Goal: Task Accomplishment & Management: Manage account settings

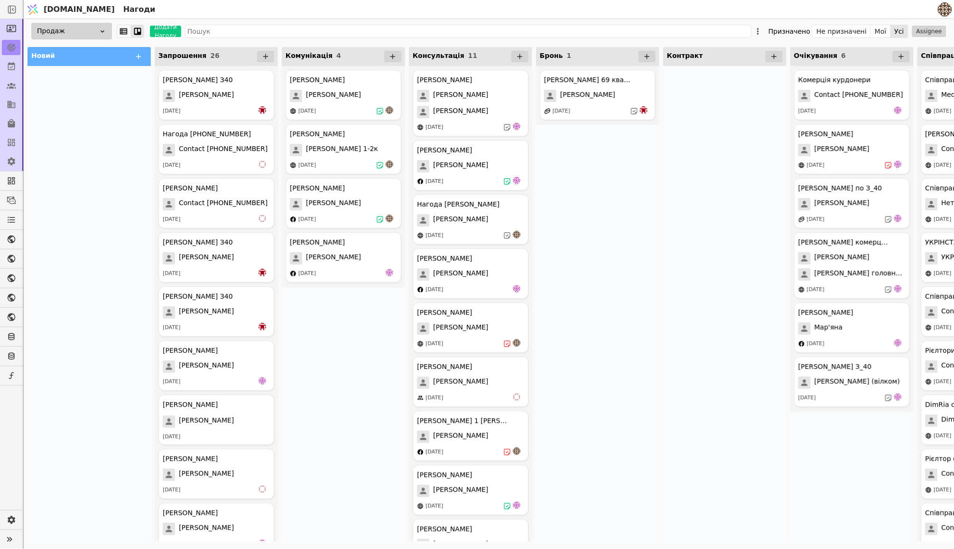
click at [365, 404] on div "[PERSON_NAME] курдонери [PERSON_NAME] [DATE] [PERSON_NAME] курдонери [PERSON_NA…" at bounding box center [343, 305] width 123 height 479
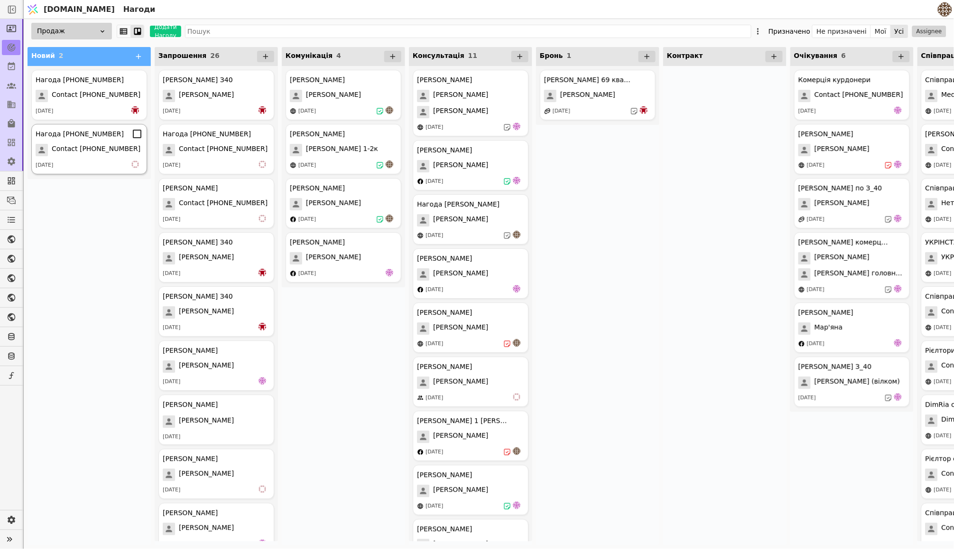
click at [94, 148] on span "Contact [PHONE_NUMBER]" at bounding box center [96, 150] width 89 height 12
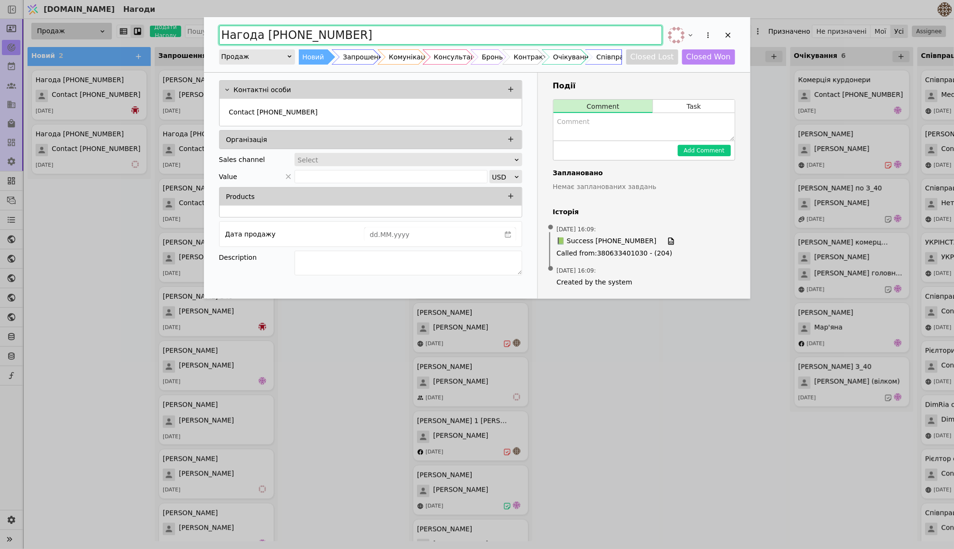
drag, startPoint x: 360, startPoint y: 34, endPoint x: 152, endPoint y: 34, distance: 207.4
click at [152, 34] on div "Нагода [PHONE_NUMBER] Продаж Новий Запрошення Комунікація Консультація Бронь Ко…" at bounding box center [477, 274] width 954 height 549
type input "[PERSON_NAME] запрошення"
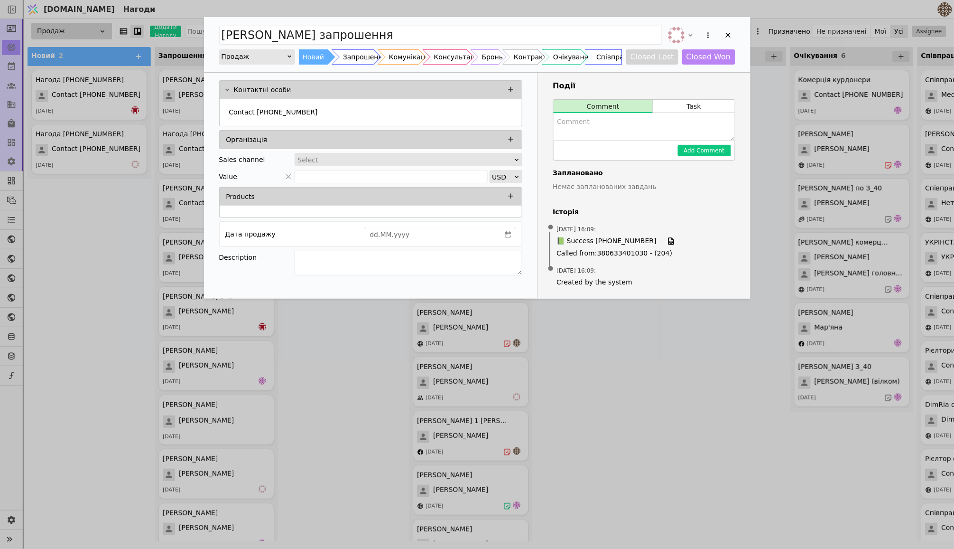
click at [685, 375] on div "[PERSON_NAME] запрошення Продаж Новий Запрошення Комунікація Консультація Бронь…" at bounding box center [477, 274] width 954 height 549
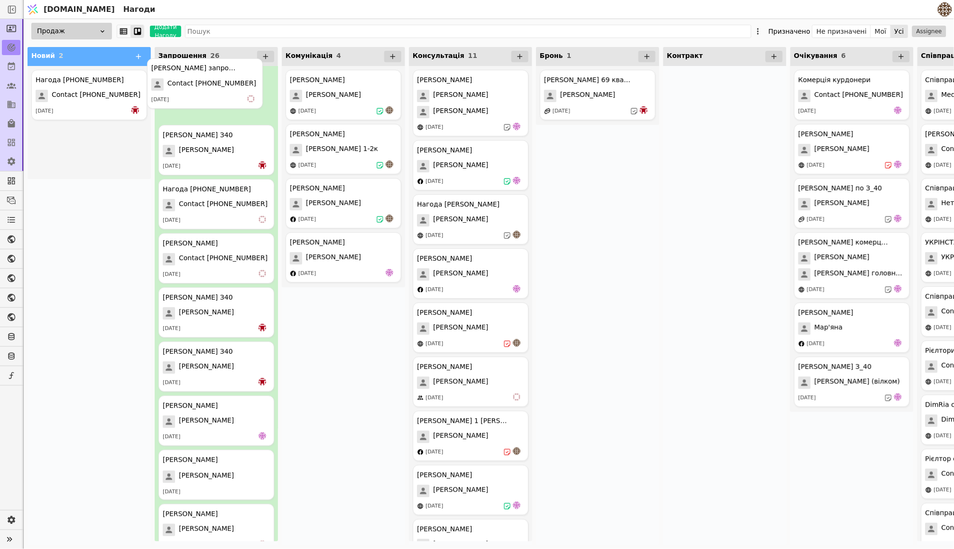
drag, startPoint x: 99, startPoint y: 159, endPoint x: 220, endPoint y: 96, distance: 136.7
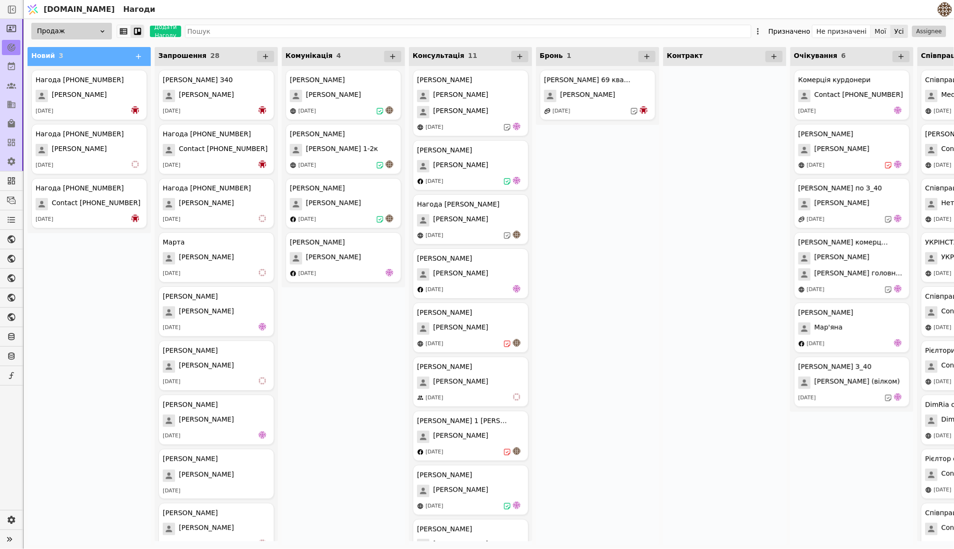
click at [887, 32] on button "Мої" at bounding box center [881, 31] width 20 height 13
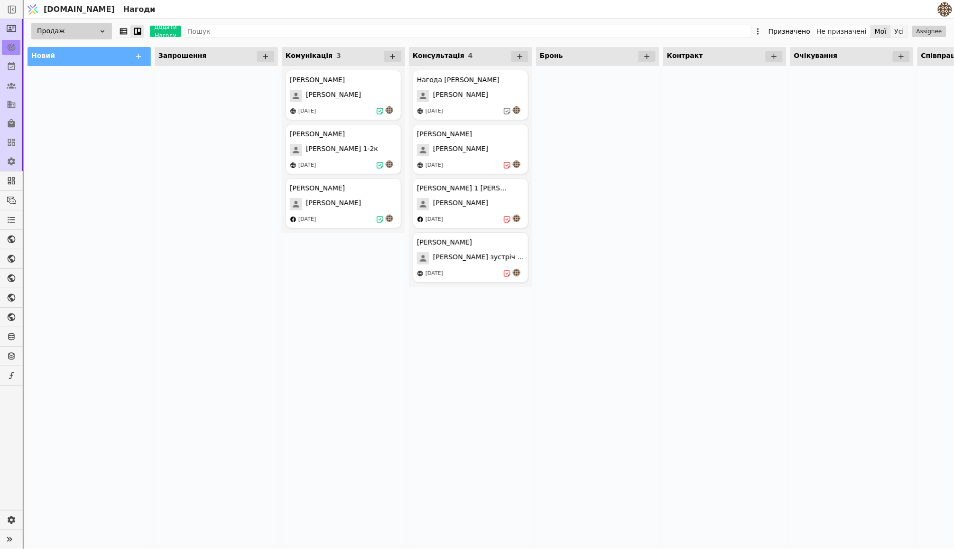
click at [899, 32] on button "Усі" at bounding box center [899, 31] width 17 height 13
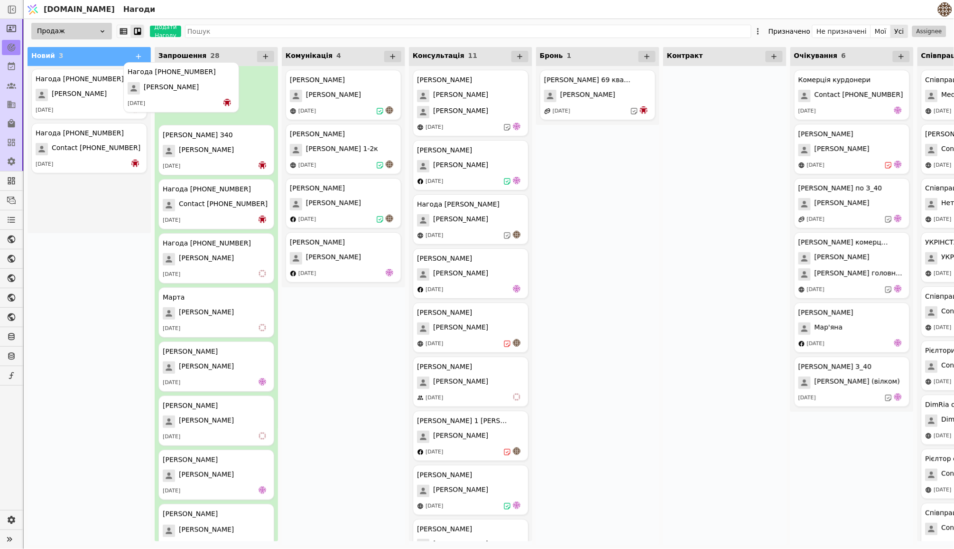
drag, startPoint x: 102, startPoint y: 110, endPoint x: 197, endPoint y: 102, distance: 95.2
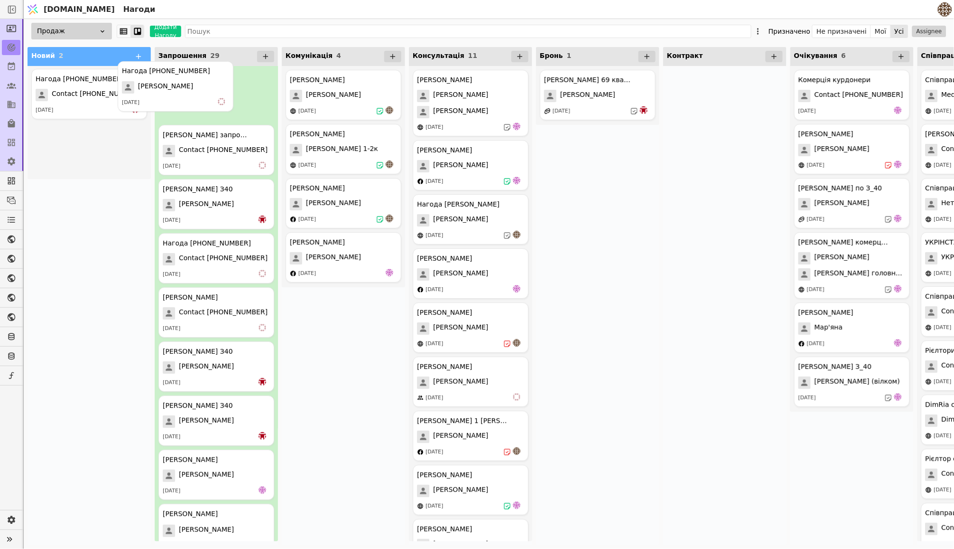
drag, startPoint x: 106, startPoint y: 111, endPoint x: 199, endPoint y: 103, distance: 93.4
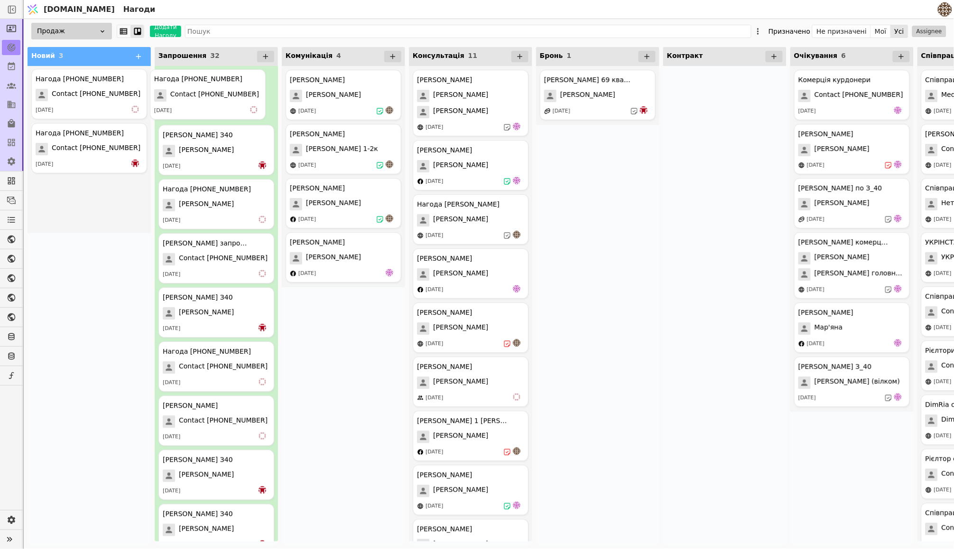
drag, startPoint x: 89, startPoint y: 99, endPoint x: 216, endPoint y: 99, distance: 126.7
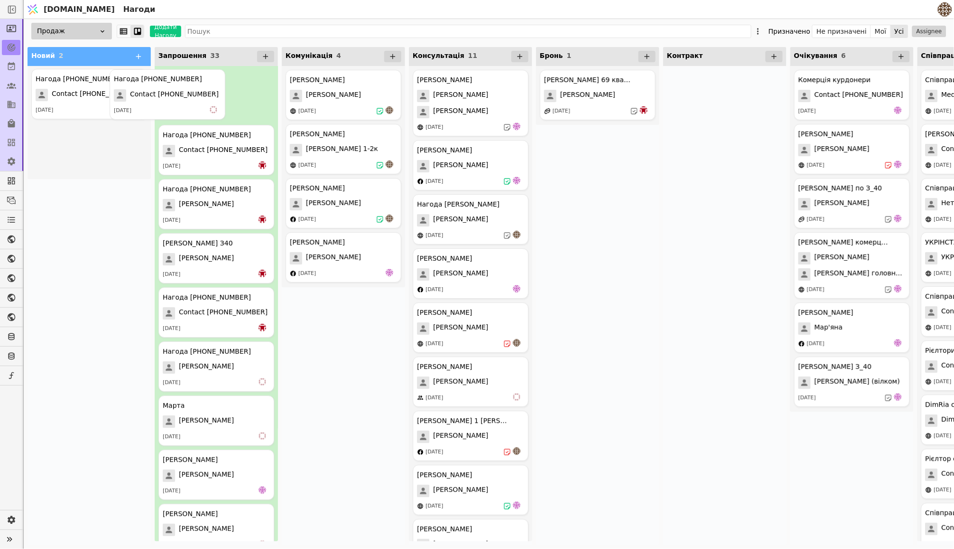
drag, startPoint x: 96, startPoint y: 93, endPoint x: 186, endPoint y: 92, distance: 89.2
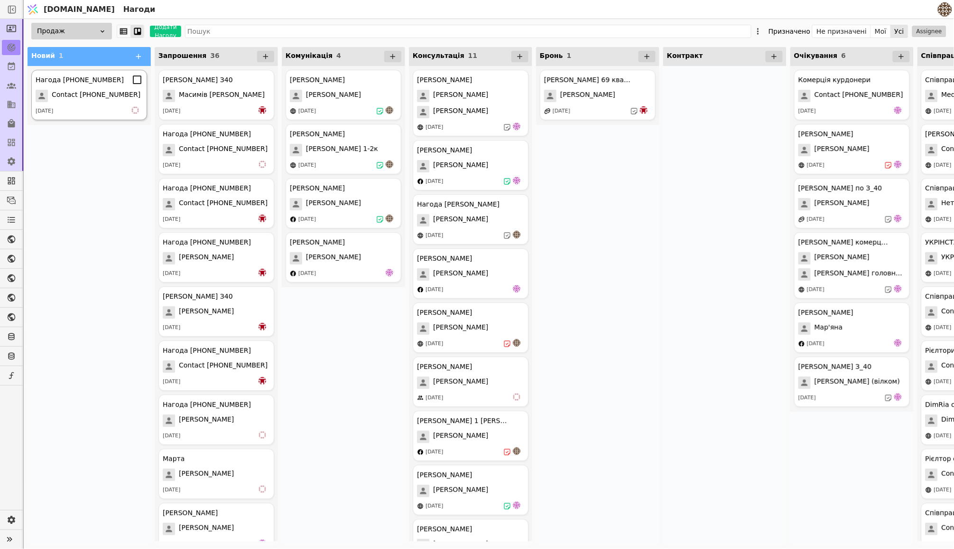
click at [89, 86] on div "Нагода [PHONE_NUMBER] Contact [PHONE_NUMBER] [DATE]" at bounding box center [89, 95] width 116 height 50
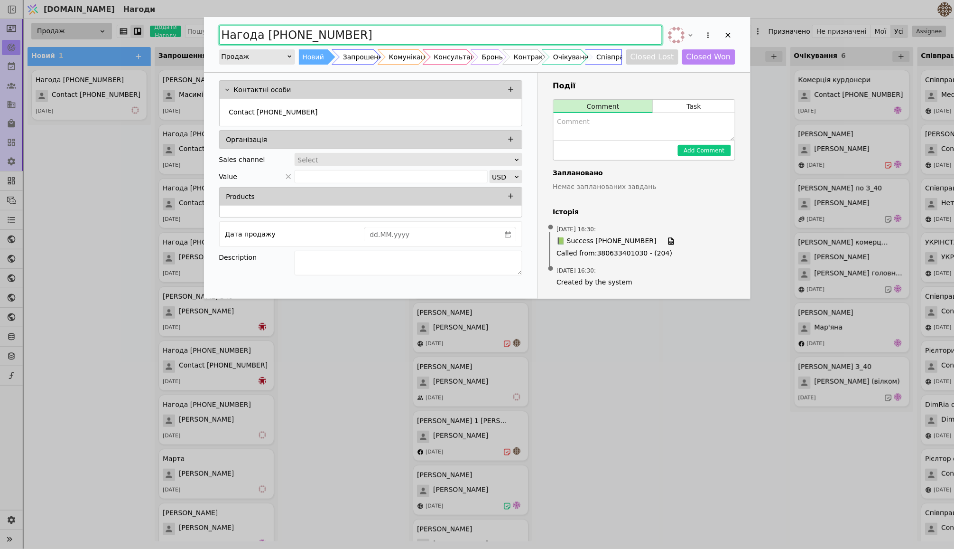
drag, startPoint x: 373, startPoint y: 36, endPoint x: 193, endPoint y: 36, distance: 180.3
click at [193, 36] on div "Нагода [PHONE_NUMBER] Продаж Новий Запрошення Комунікація Консультація Бронь Ко…" at bounding box center [477, 274] width 954 height 549
type input "[PERSON_NAME] запрошення"
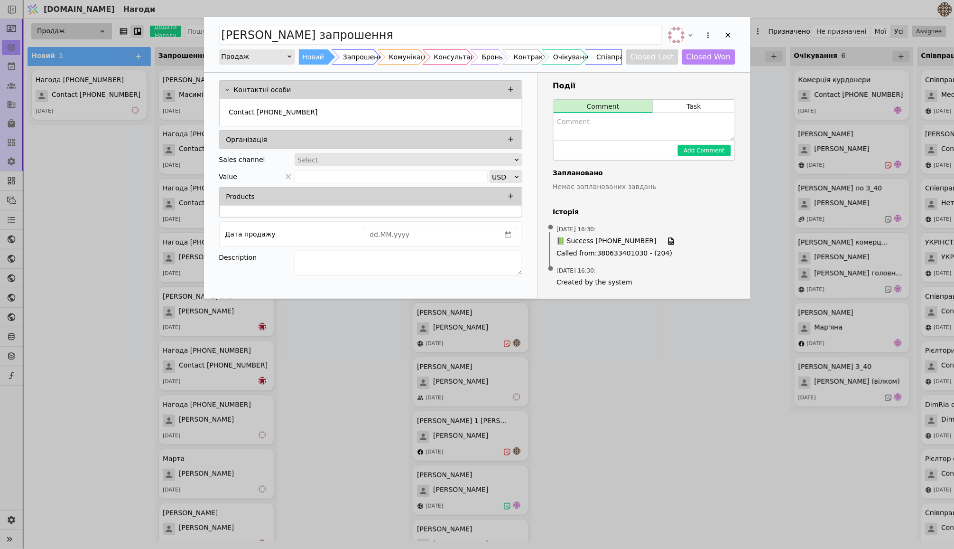
click at [643, 352] on div "[PERSON_NAME] запрошення Продаж Новий Запрошення Комунікація Консультація Бронь…" at bounding box center [477, 274] width 954 height 549
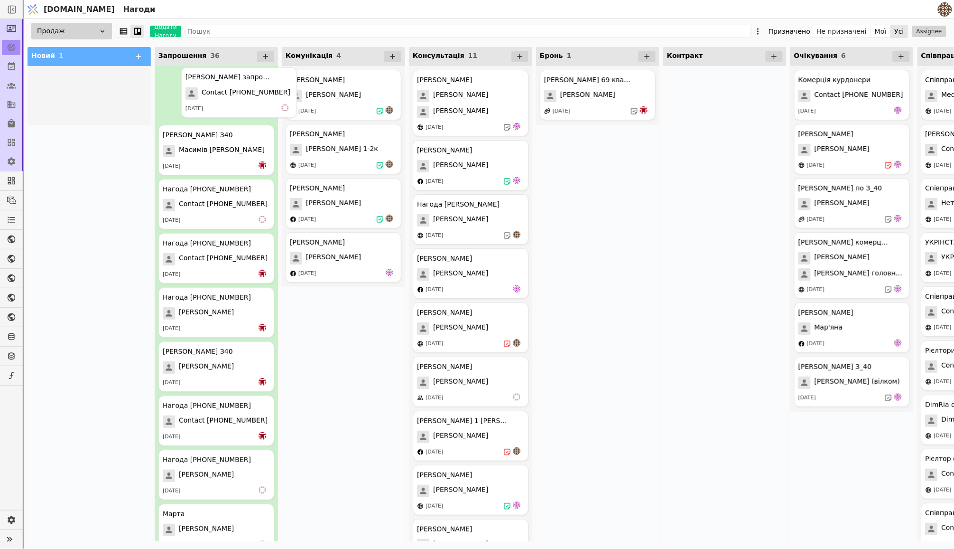
drag, startPoint x: 65, startPoint y: 108, endPoint x: 223, endPoint y: 106, distance: 159.0
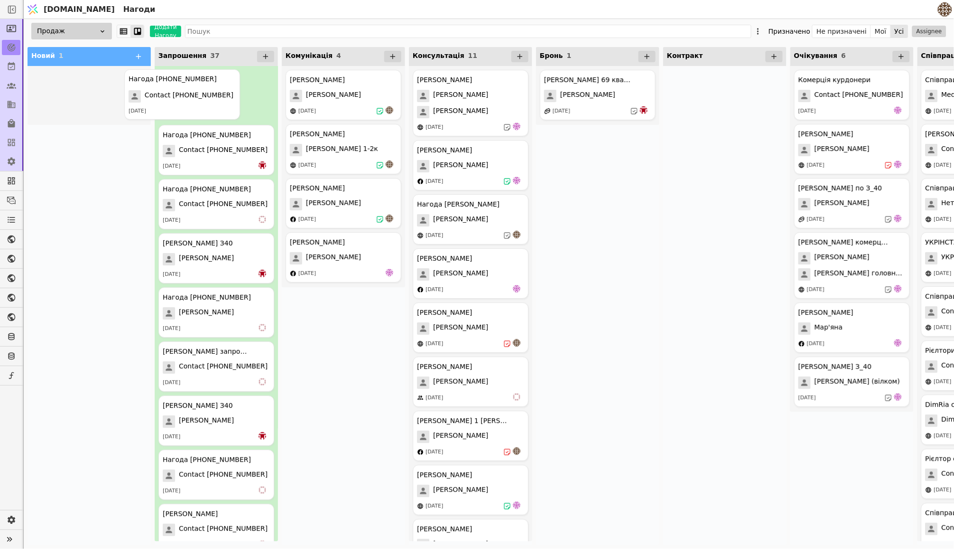
drag, startPoint x: 83, startPoint y: 90, endPoint x: 178, endPoint y: 90, distance: 95.4
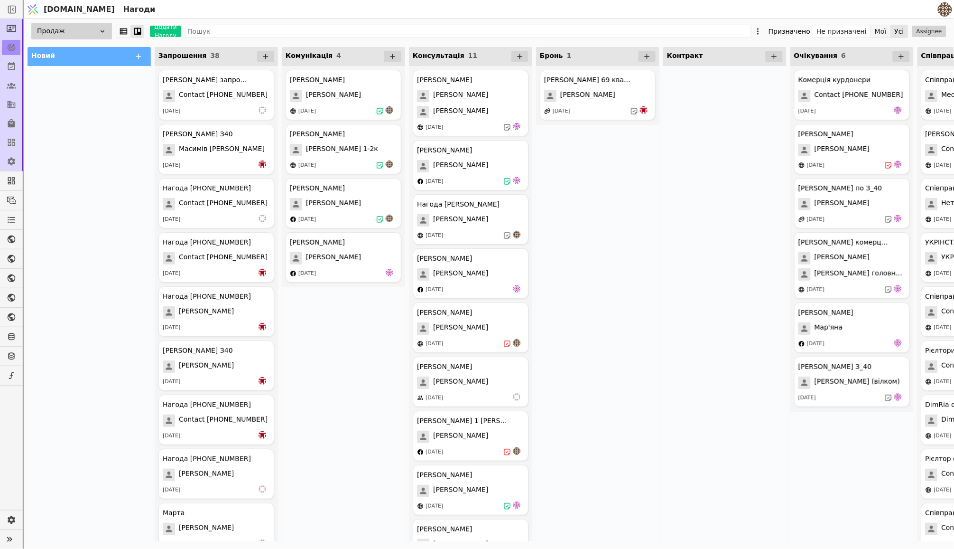
click at [885, 33] on button "Мої" at bounding box center [881, 31] width 20 height 13
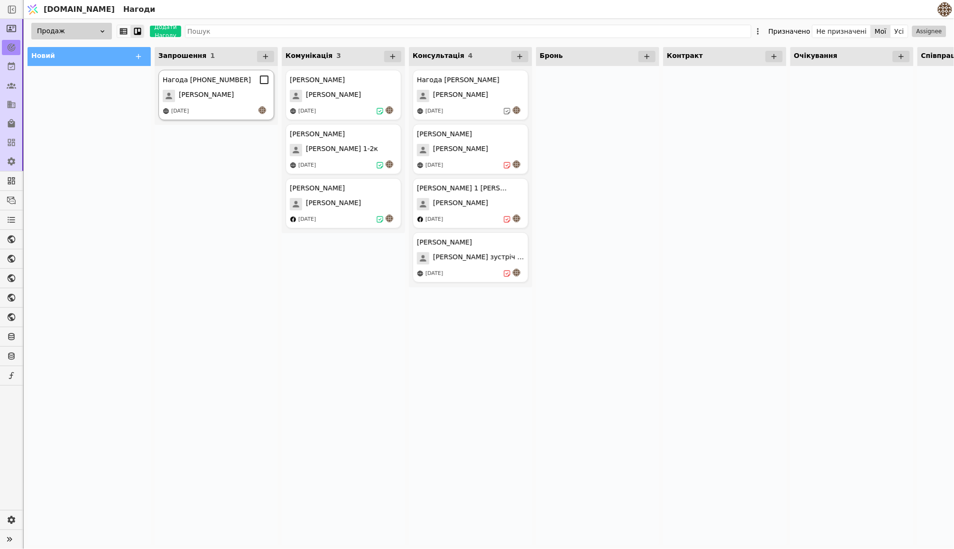
click at [244, 91] on div "[PERSON_NAME]" at bounding box center [216, 96] width 107 height 12
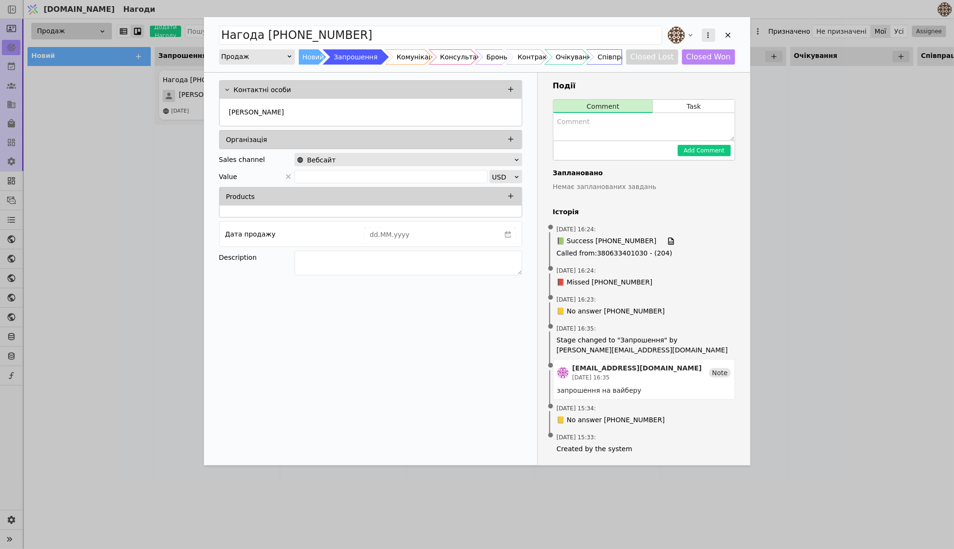
click at [704, 37] on icon "Add Opportunity" at bounding box center [708, 35] width 9 height 9
click at [652, 65] on div "Видалити" at bounding box center [658, 65] width 109 height 13
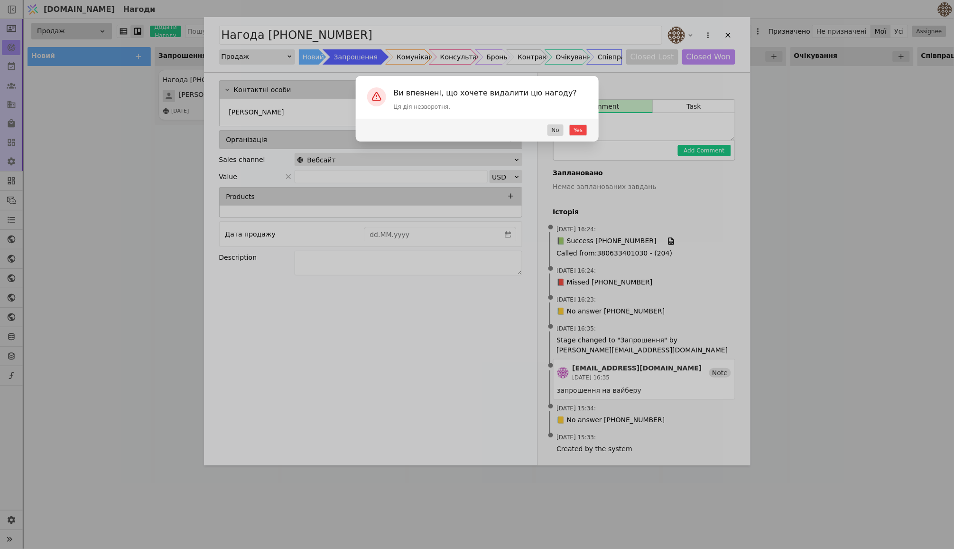
click at [736, 34] on div "Ви впевнені, що хочете видалити цю нагоду? Ця дія незворотня. Yes No" at bounding box center [477, 274] width 954 height 549
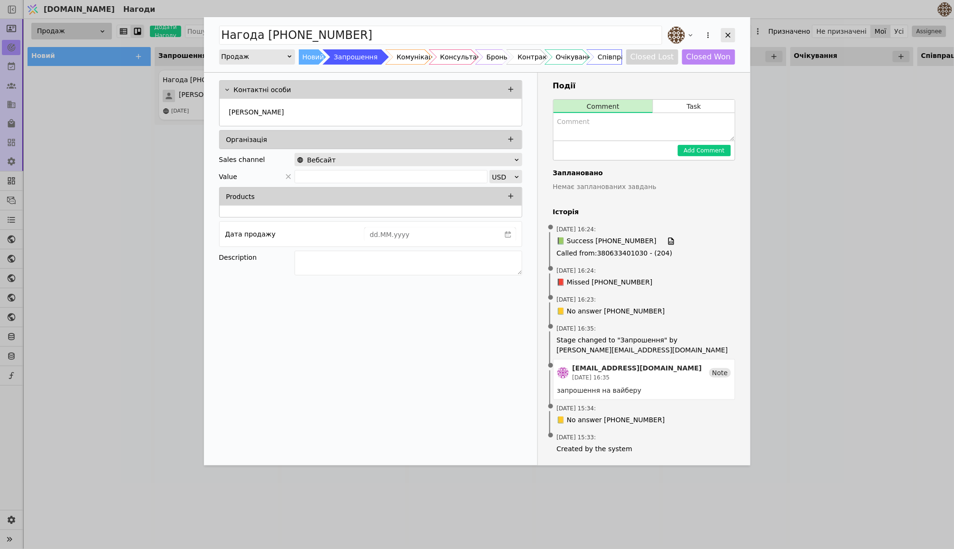
click at [730, 32] on icon "Add Opportunity" at bounding box center [728, 35] width 9 height 9
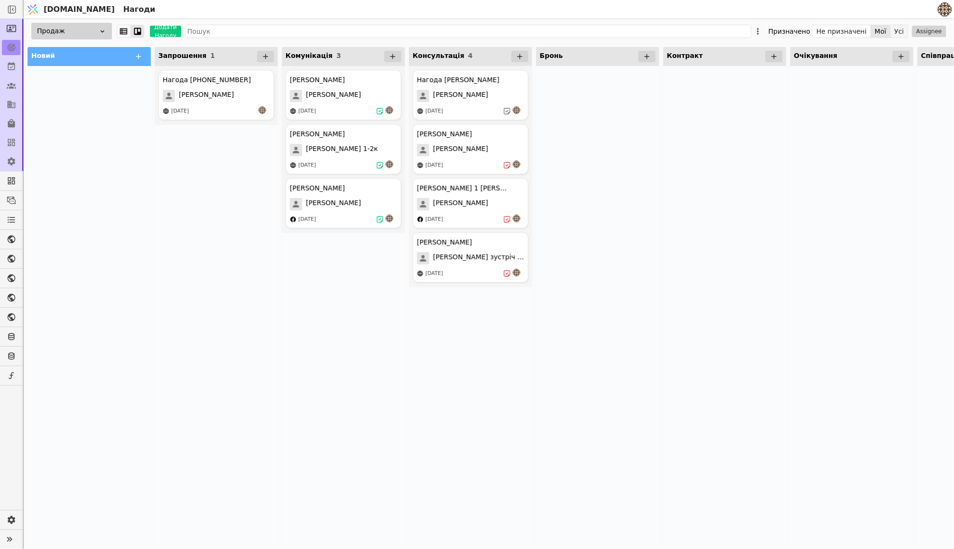
click at [894, 30] on button "Усі" at bounding box center [899, 31] width 17 height 13
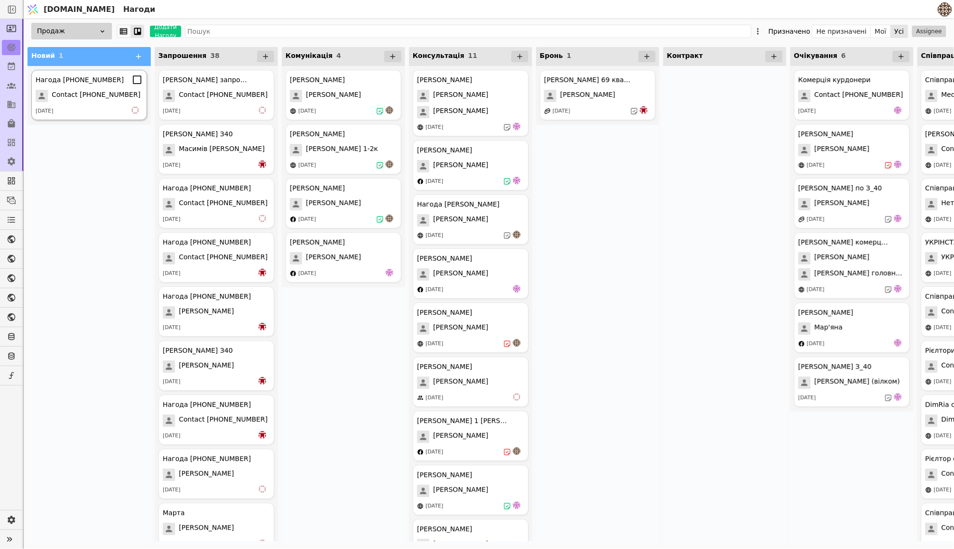
click at [100, 93] on span "Contact [PHONE_NUMBER]" at bounding box center [96, 96] width 89 height 12
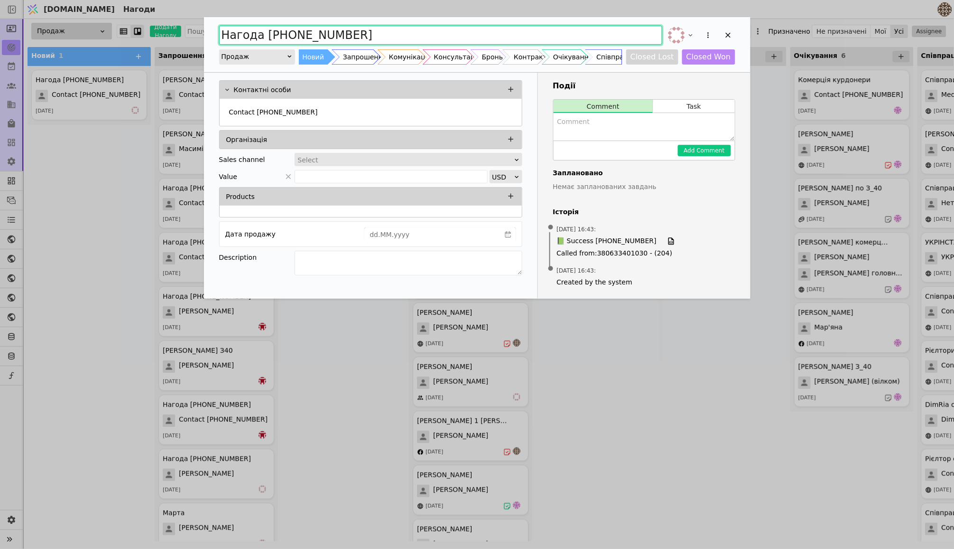
drag, startPoint x: 355, startPoint y: 34, endPoint x: 197, endPoint y: 34, distance: 158.0
click at [197, 34] on div "Нагода [PHONE_NUMBER] Продаж Новий Запрошення Комунікація Консультація Бронь Ко…" at bounding box center [477, 274] width 954 height 549
type input "[PERSON_NAME]"
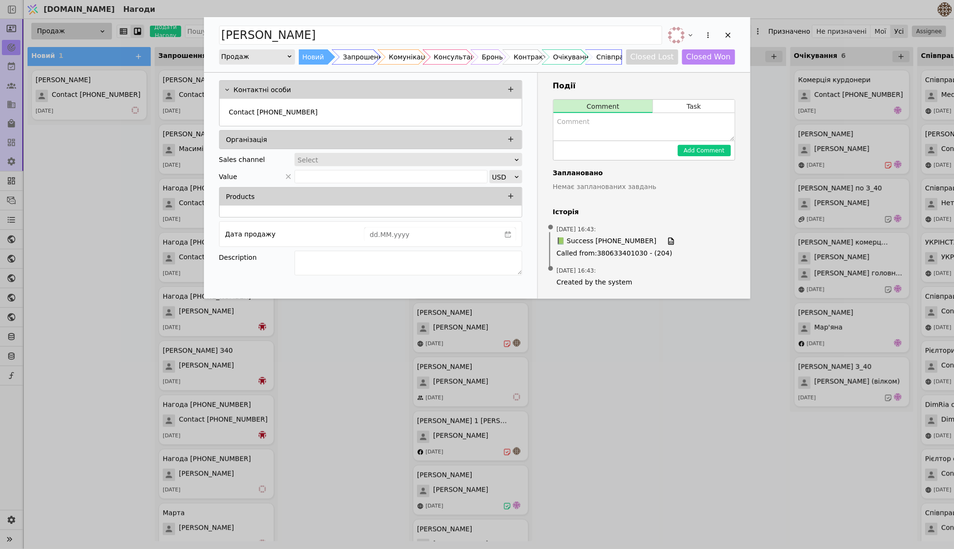
click at [685, 379] on div "[PERSON_NAME] Продаж Новий Запрошення Комунікація Консультація Бронь Контракт О…" at bounding box center [477, 274] width 954 height 549
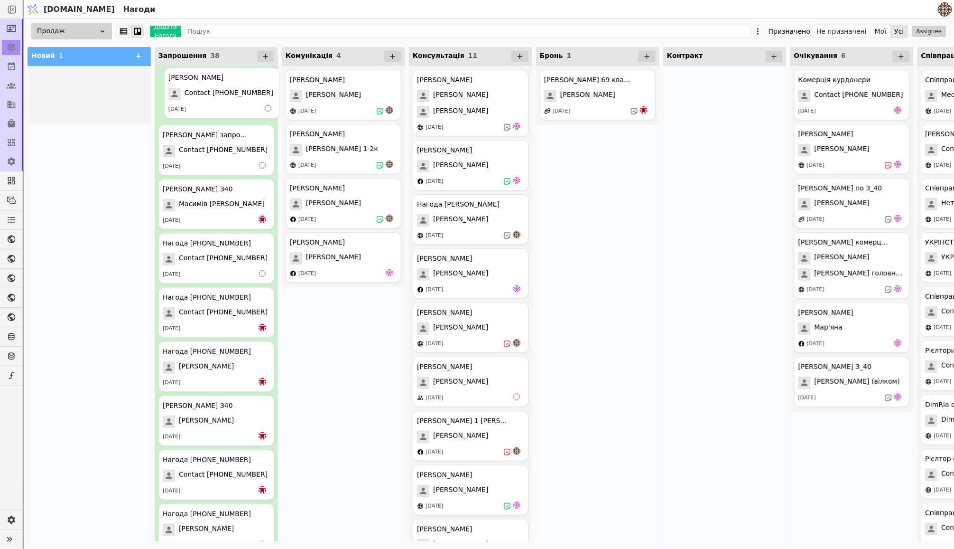
drag, startPoint x: 72, startPoint y: 90, endPoint x: 214, endPoint y: 89, distance: 142.4
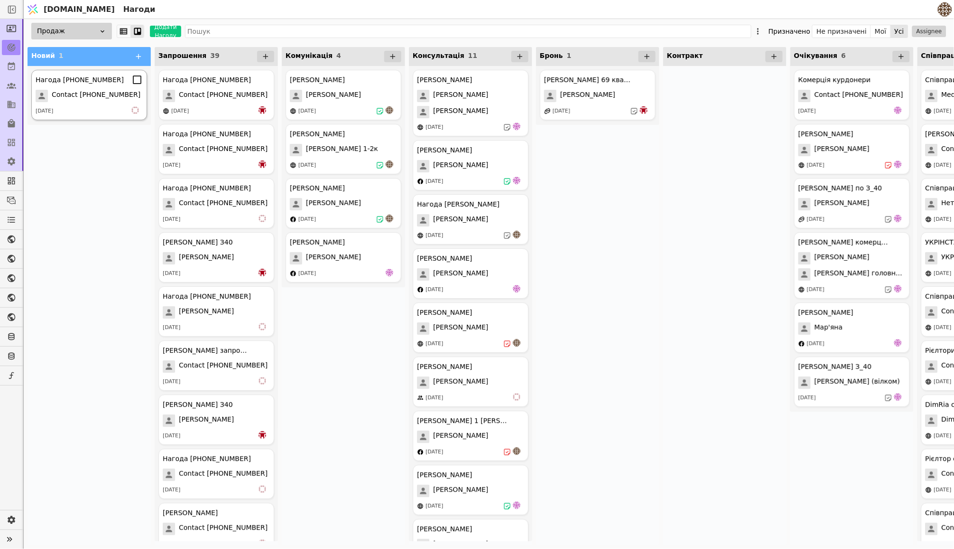
click at [94, 96] on span "Contact [PHONE_NUMBER]" at bounding box center [96, 96] width 89 height 12
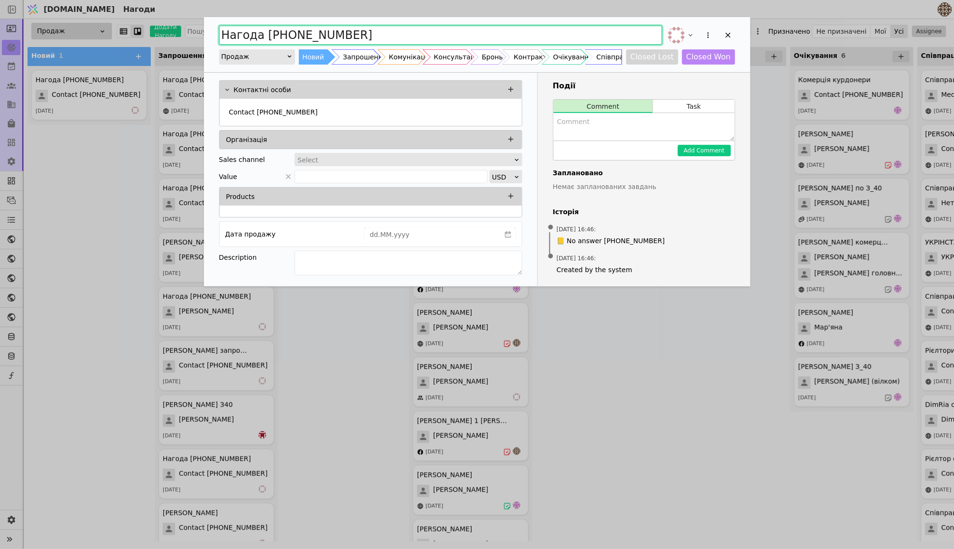
drag, startPoint x: 359, startPoint y: 33, endPoint x: 193, endPoint y: 33, distance: 165.6
click at [193, 33] on div "Нагода [PHONE_NUMBER] Продаж Новий Запрошення Комунікація Консультація Бронь Ко…" at bounding box center [477, 274] width 954 height 549
type input "[PERSON_NAME] Запрошення"
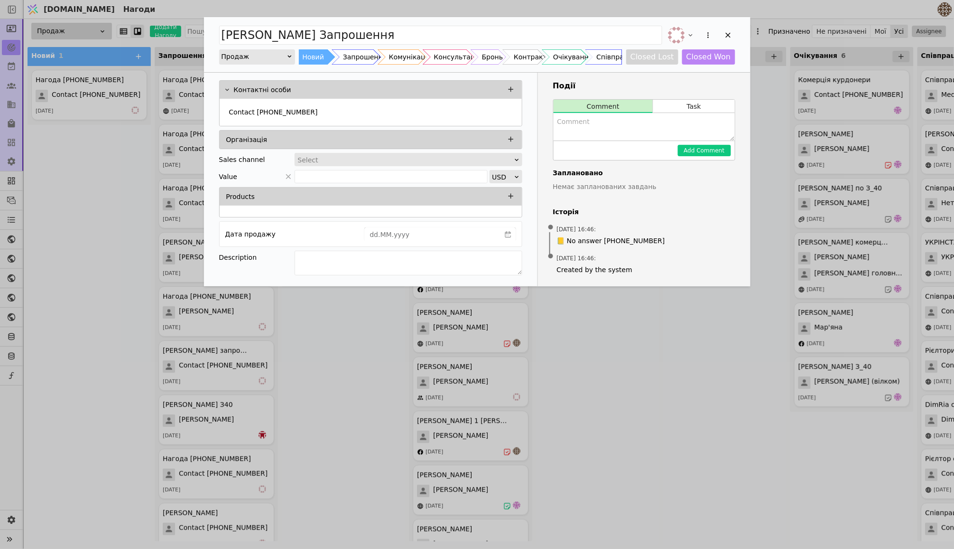
click at [607, 385] on div "[PERSON_NAME] Запрошення Продаж Новий Запрошення Комунікація Консультація Бронь…" at bounding box center [477, 274] width 954 height 549
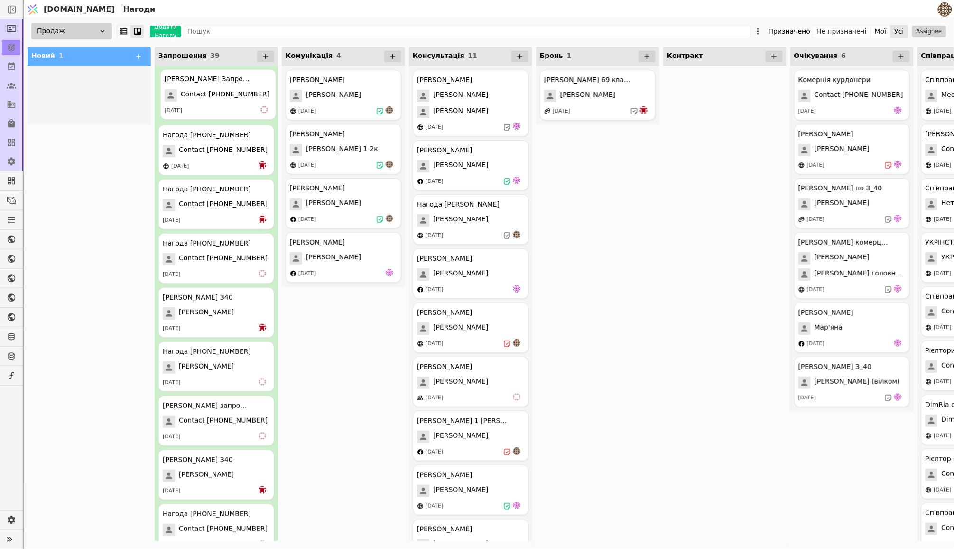
drag, startPoint x: 87, startPoint y: 91, endPoint x: 223, endPoint y: 88, distance: 136.2
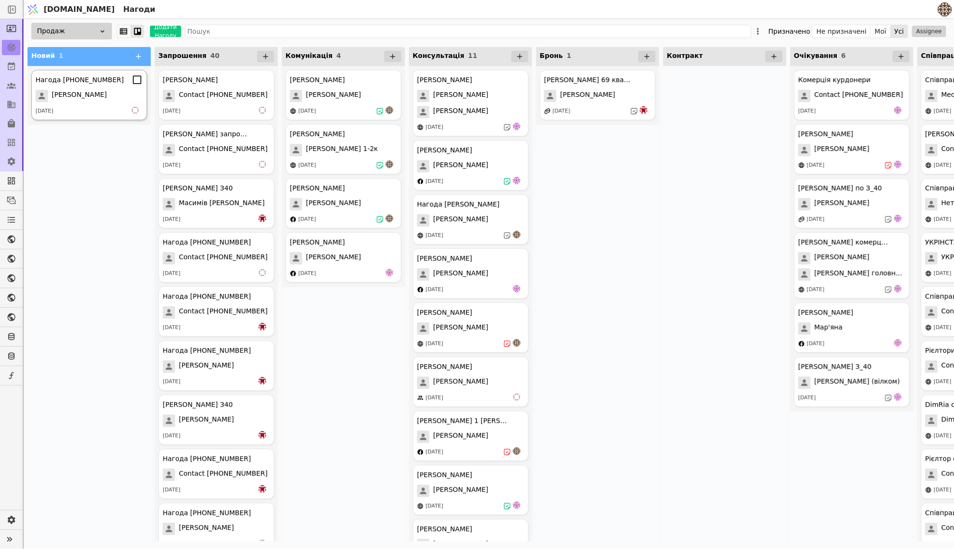
click at [87, 93] on div "[PERSON_NAME]" at bounding box center [89, 96] width 107 height 12
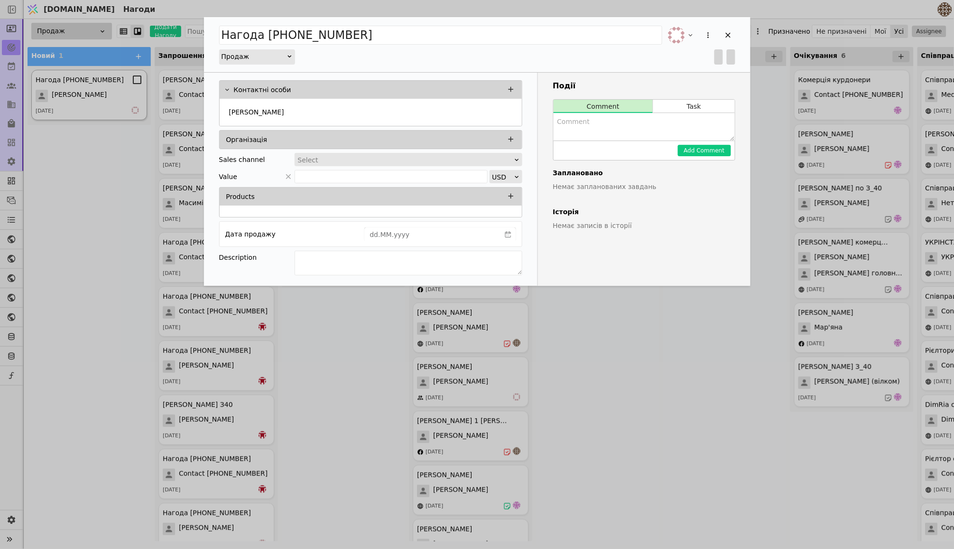
click at [87, 93] on div "Нагода [PHONE_NUMBER] Продаж Контактні особи [PERSON_NAME] Організація Sales ch…" at bounding box center [477, 274] width 954 height 549
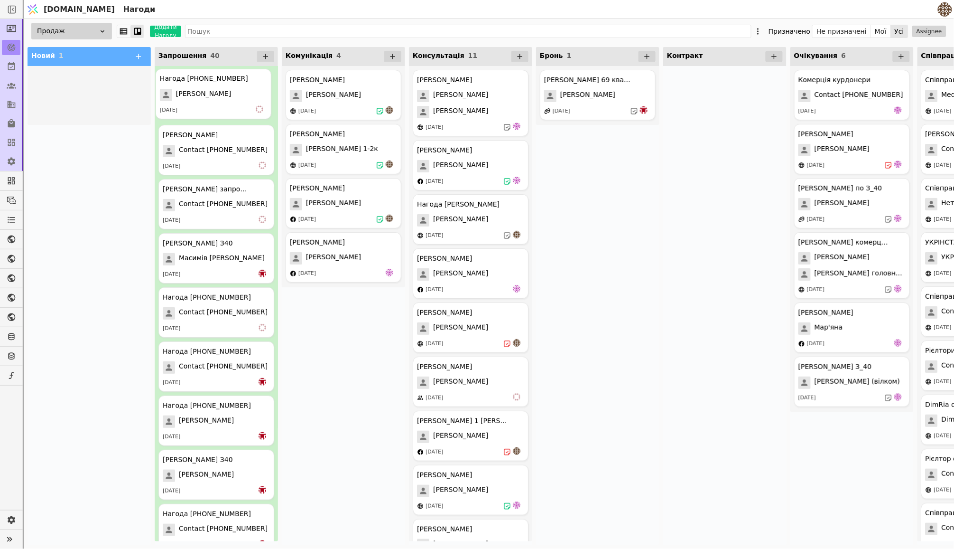
drag, startPoint x: 101, startPoint y: 100, endPoint x: 227, endPoint y: 99, distance: 126.7
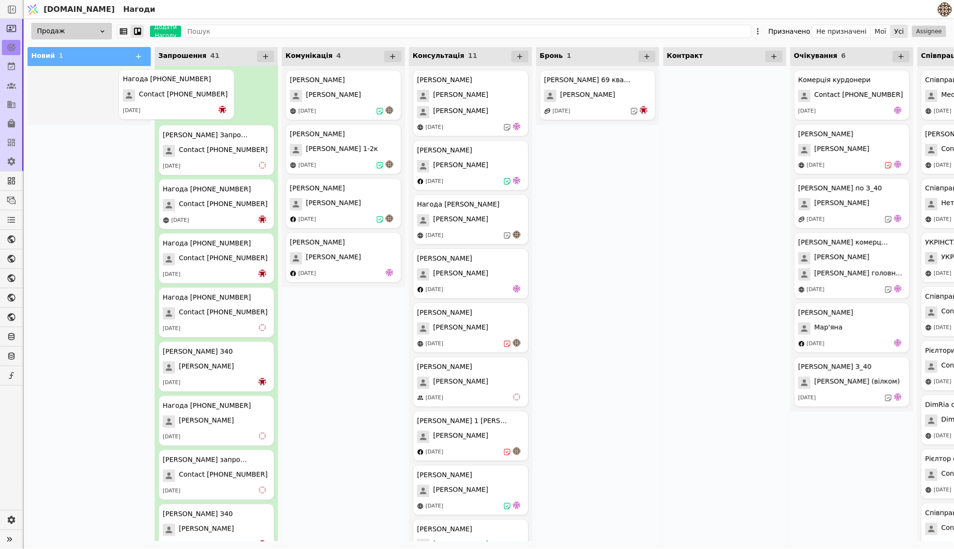
drag, startPoint x: 81, startPoint y: 89, endPoint x: 171, endPoint y: 89, distance: 90.6
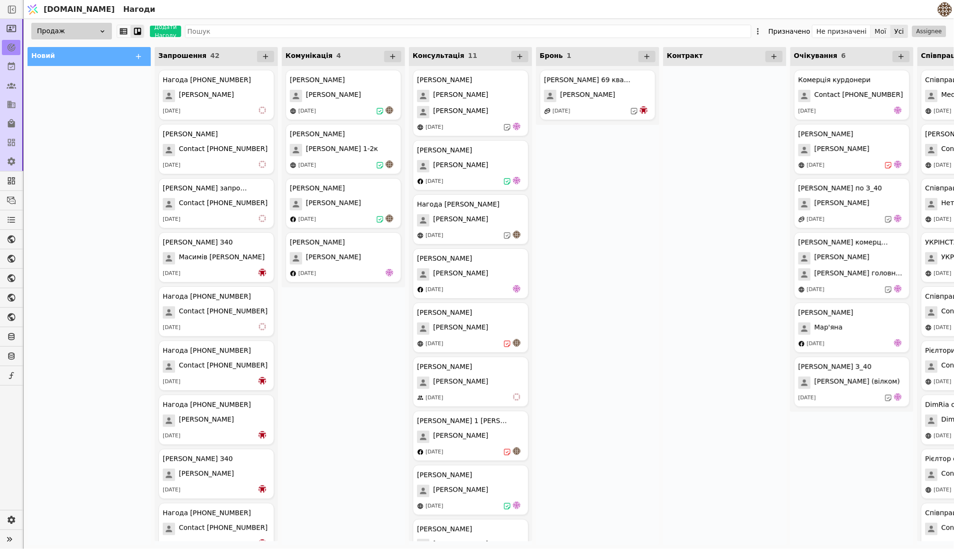
click at [878, 27] on button "Мої" at bounding box center [881, 31] width 20 height 13
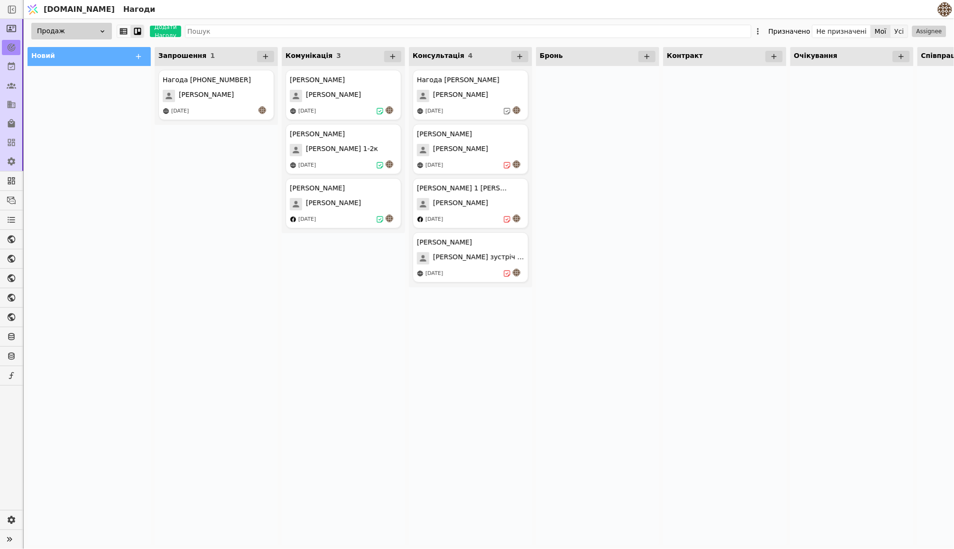
click at [903, 32] on button "Усі" at bounding box center [899, 31] width 17 height 13
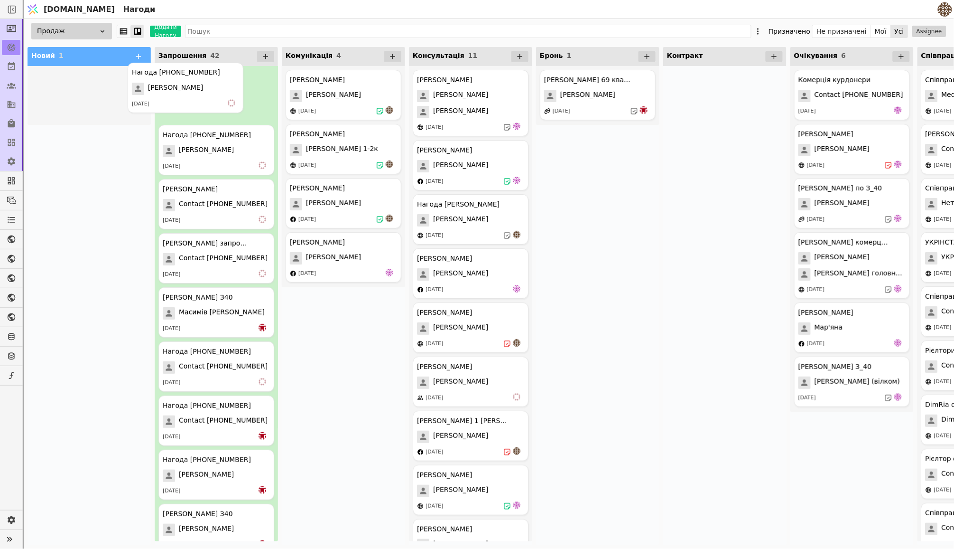
drag, startPoint x: 93, startPoint y: 102, endPoint x: 194, endPoint y: 96, distance: 100.8
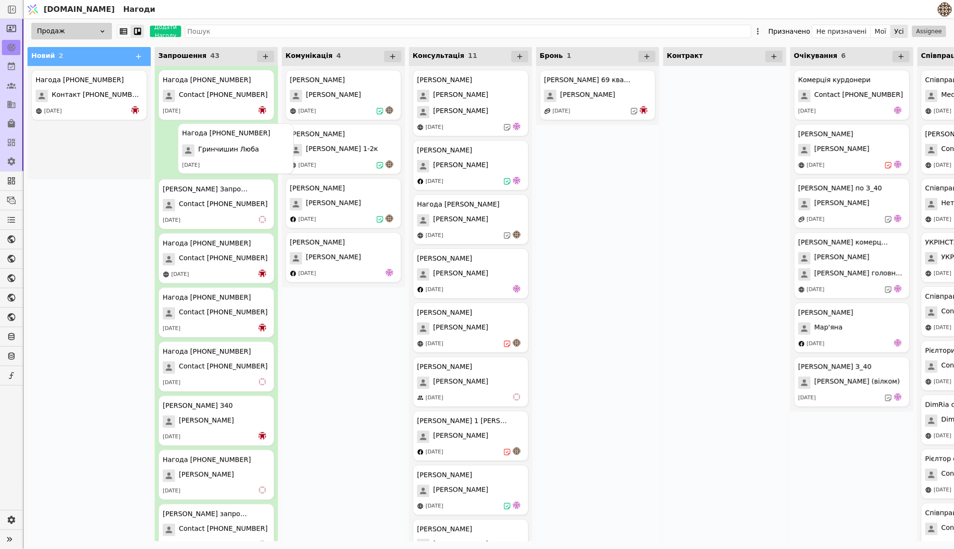
drag, startPoint x: 83, startPoint y: 158, endPoint x: 236, endPoint y: 158, distance: 153.7
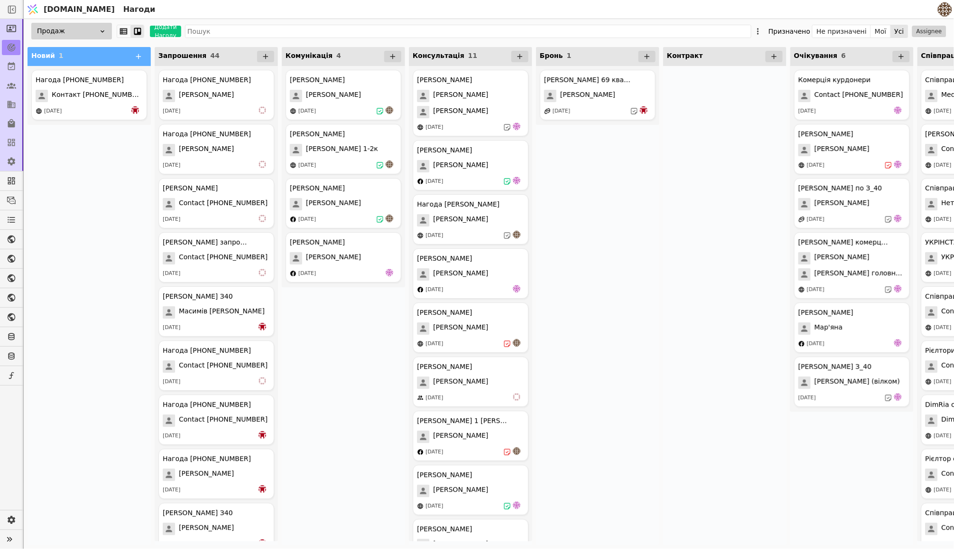
click at [322, 59] on span "Комунікація" at bounding box center [309, 56] width 47 height 8
click at [214, 53] on span "44" at bounding box center [214, 56] width 9 height 8
click at [343, 50] on div "Комунікація 4" at bounding box center [343, 56] width 123 height 19
click at [442, 63] on div "Консультація 11" at bounding box center [470, 56] width 123 height 19
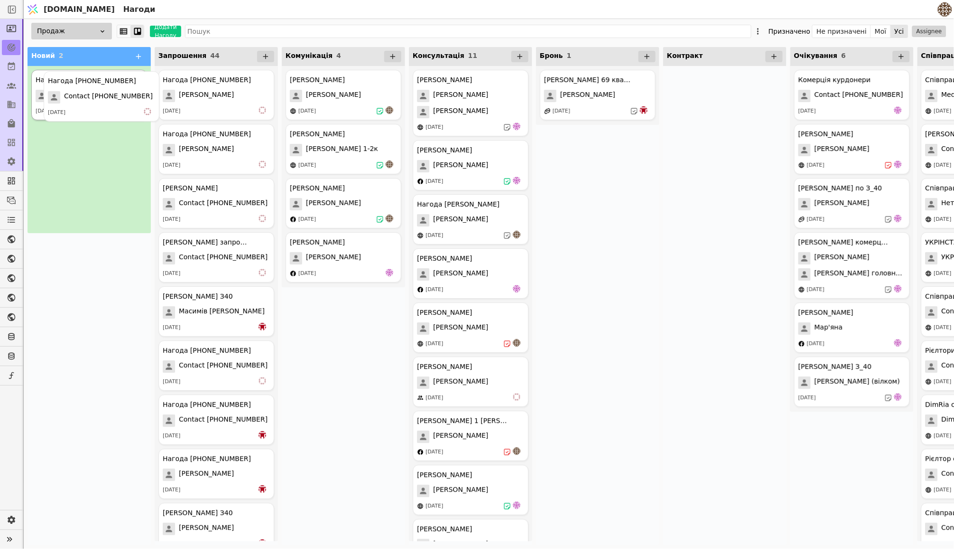
drag, startPoint x: 115, startPoint y: 102, endPoint x: 131, endPoint y: 103, distance: 16.2
click at [106, 324] on div "Нагода [PHONE_NUMBER] Contact [PHONE_NUMBER] [DATE]" at bounding box center [89, 305] width 123 height 479
drag, startPoint x: 101, startPoint y: 100, endPoint x: 78, endPoint y: 144, distance: 49.4
click at [78, 144] on div "Нагода [PHONE_NUMBER] Contact [PHONE_NUMBER] [DATE]" at bounding box center [89, 139] width 123 height 146
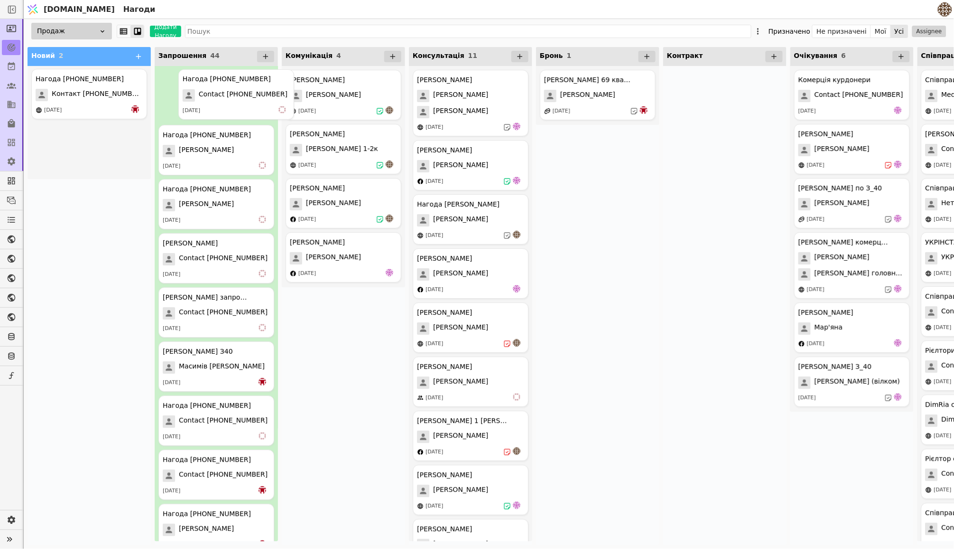
drag, startPoint x: 100, startPoint y: 90, endPoint x: 252, endPoint y: 90, distance: 152.3
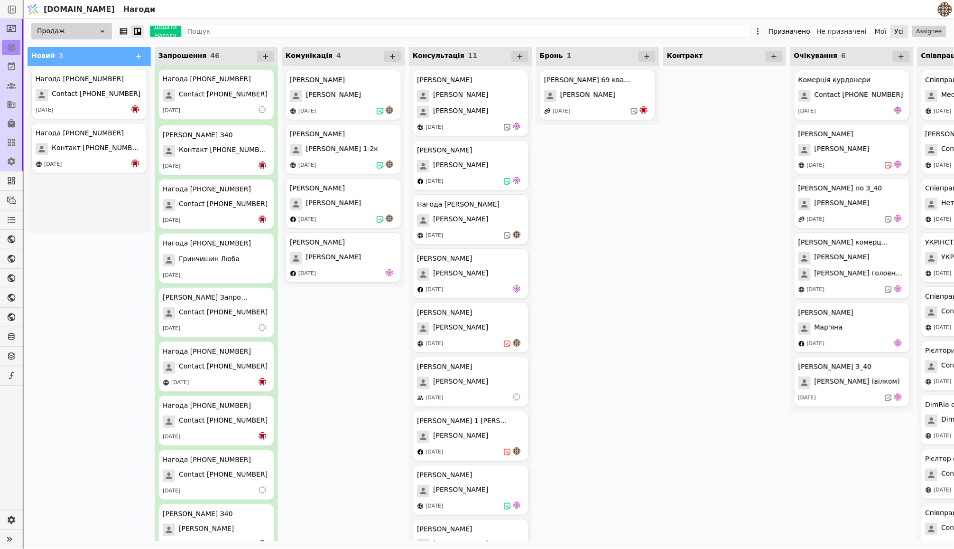
drag, startPoint x: 106, startPoint y: 91, endPoint x: 240, endPoint y: 91, distance: 133.3
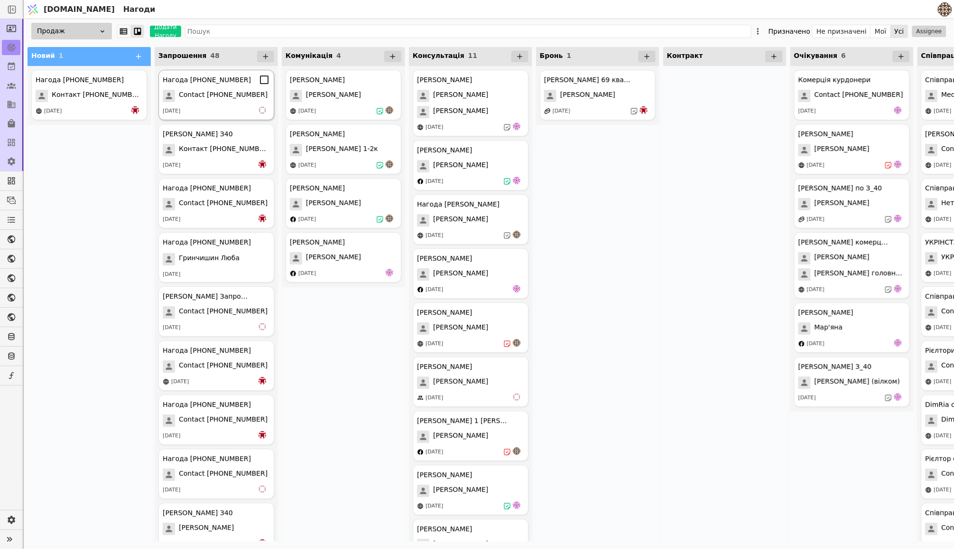
drag, startPoint x: 81, startPoint y: 83, endPoint x: 194, endPoint y: 85, distance: 113.4
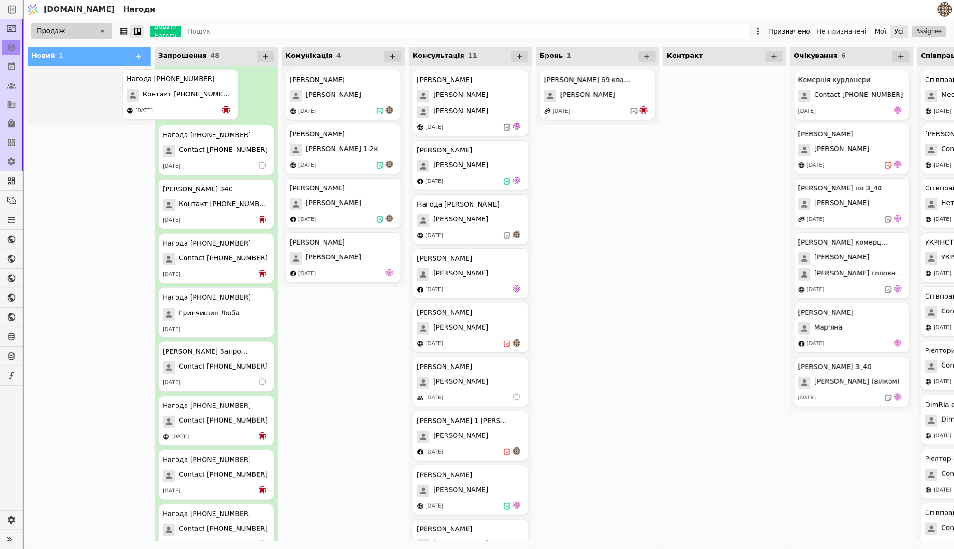
drag, startPoint x: 106, startPoint y: 92, endPoint x: 200, endPoint y: 92, distance: 94.0
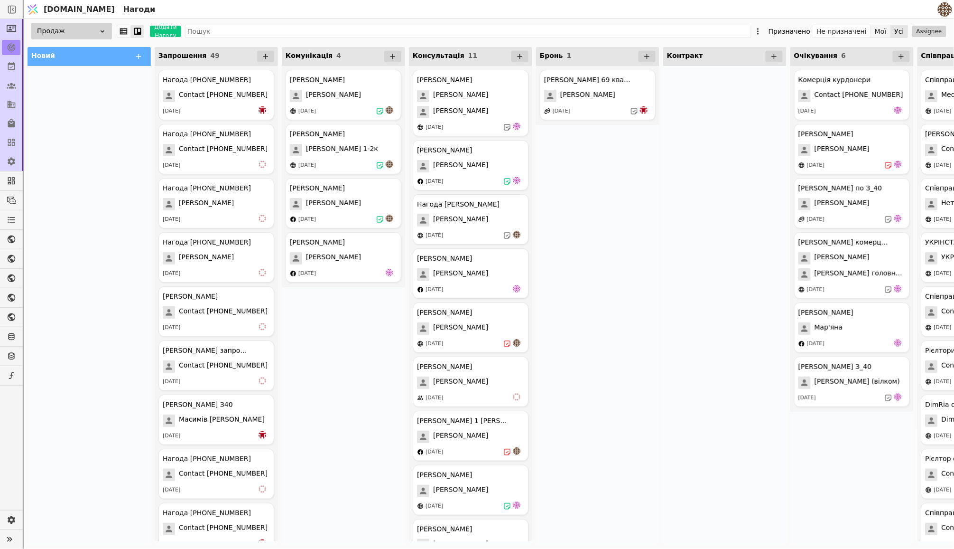
click at [877, 29] on button "Мої" at bounding box center [881, 31] width 20 height 13
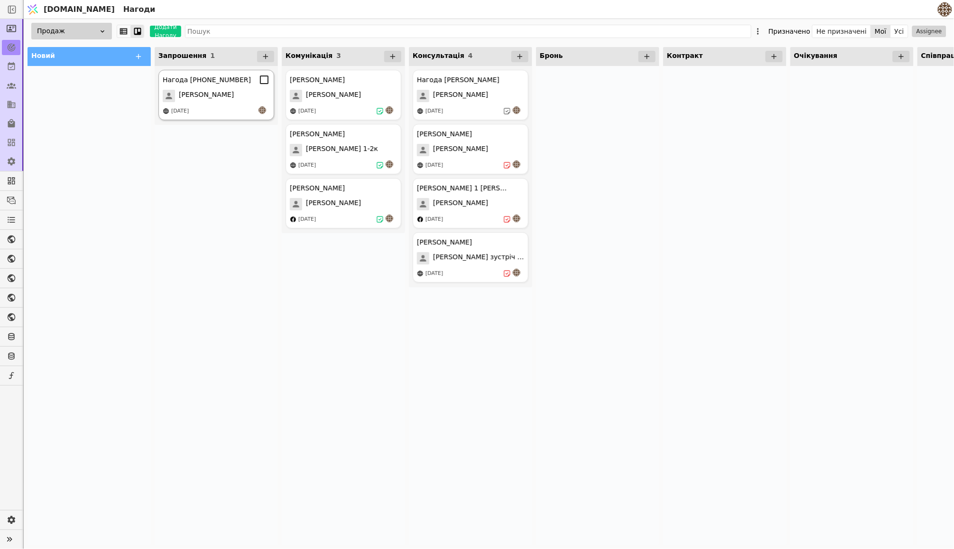
click at [264, 80] on icon at bounding box center [264, 79] width 11 height 11
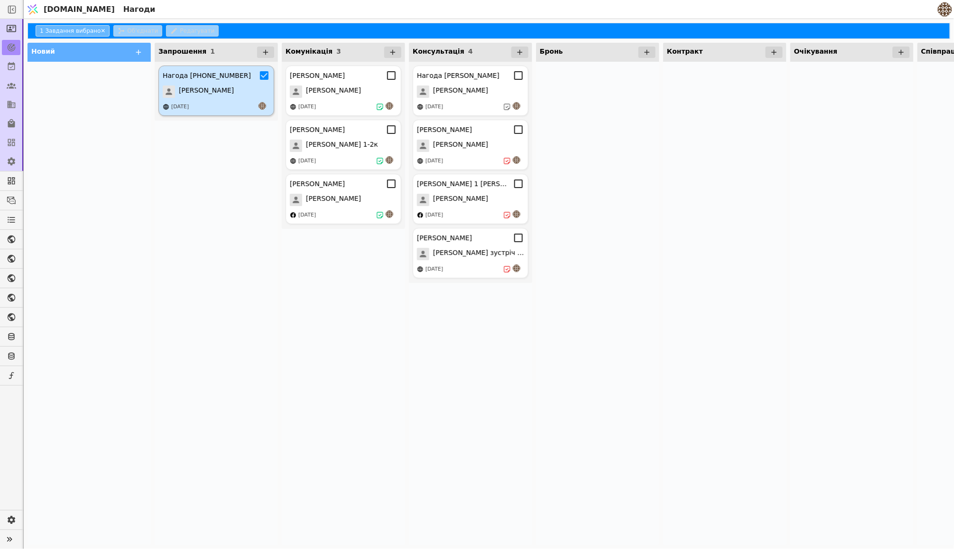
click at [264, 80] on icon at bounding box center [264, 75] width 9 height 9
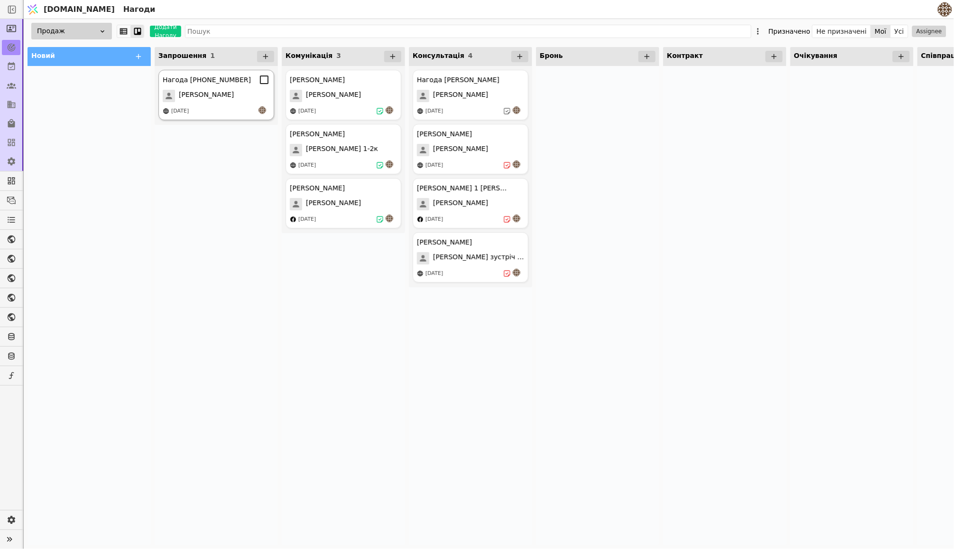
click at [262, 85] on div "Нагода +380973440677 Савичук 05.09.2025" at bounding box center [216, 95] width 116 height 50
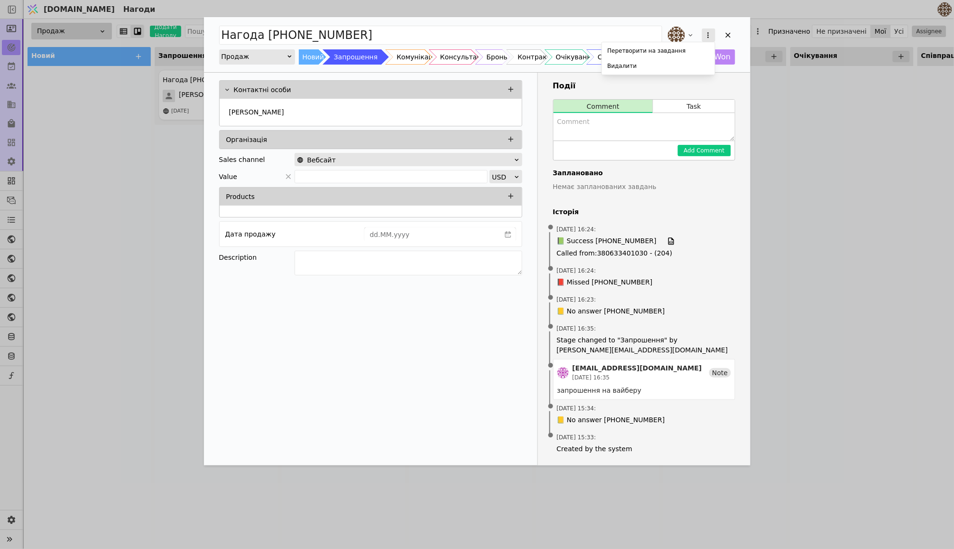
click at [707, 34] on icon "Add Opportunity" at bounding box center [708, 35] width 9 height 9
click at [659, 66] on div "Видалити" at bounding box center [658, 65] width 109 height 13
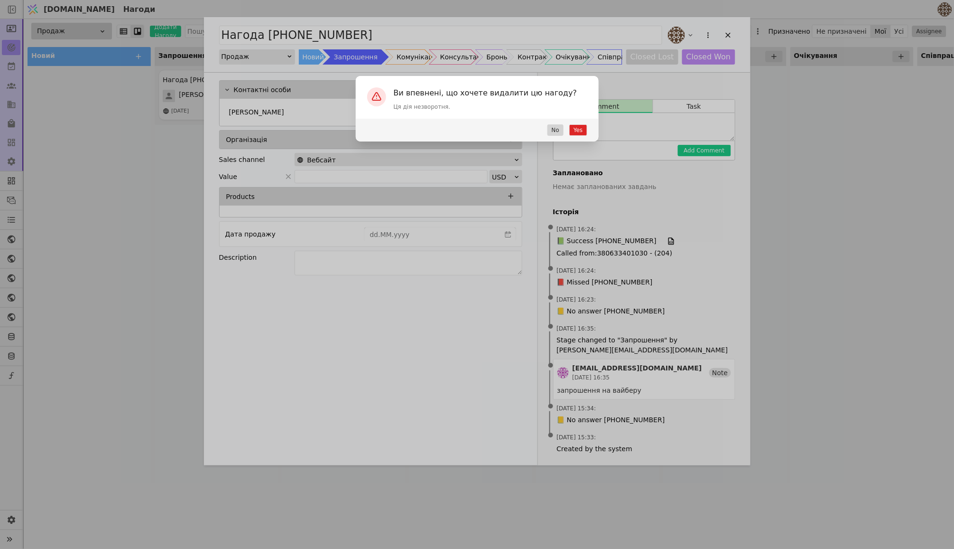
click at [574, 129] on button "Yes" at bounding box center [578, 129] width 18 height 11
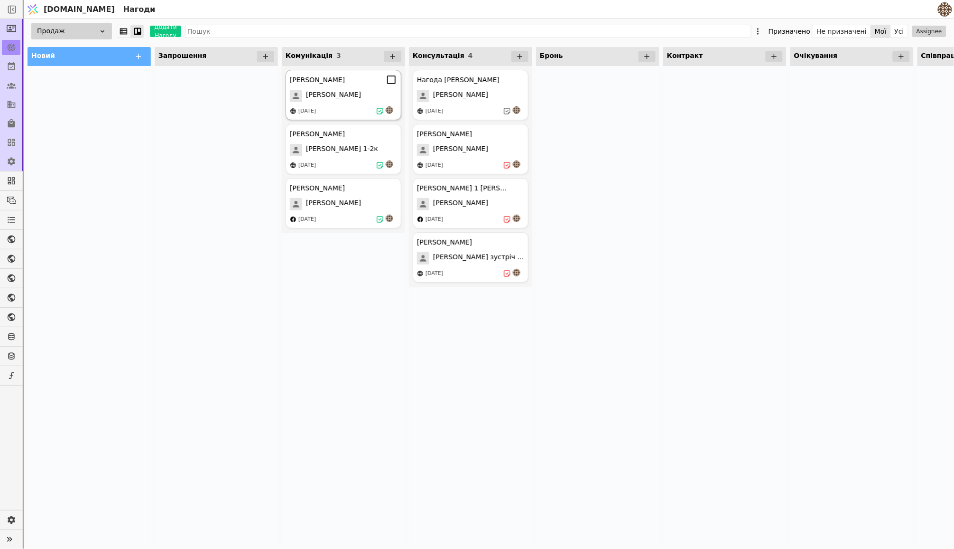
click at [354, 97] on div "[PERSON_NAME]" at bounding box center [343, 96] width 107 height 12
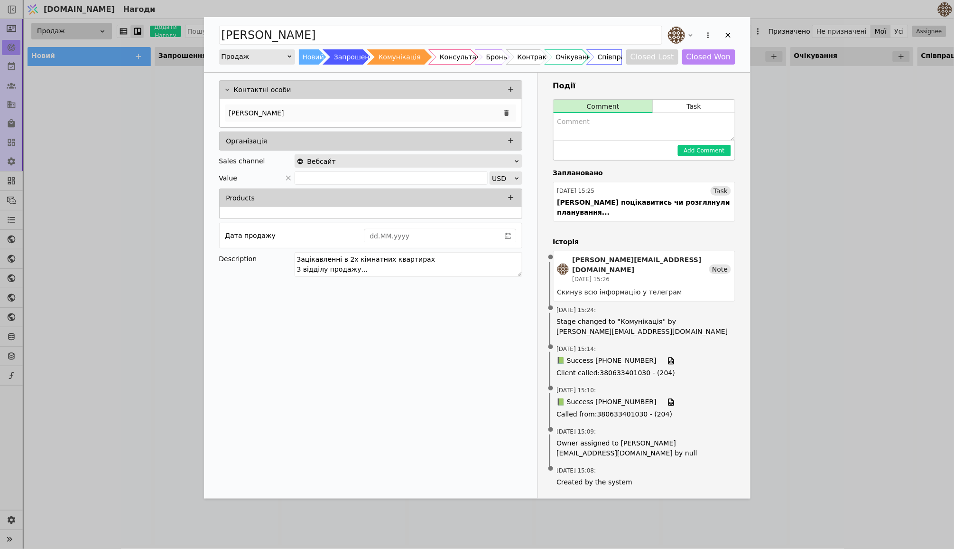
click at [247, 109] on p "[PERSON_NAME]" at bounding box center [256, 113] width 55 height 10
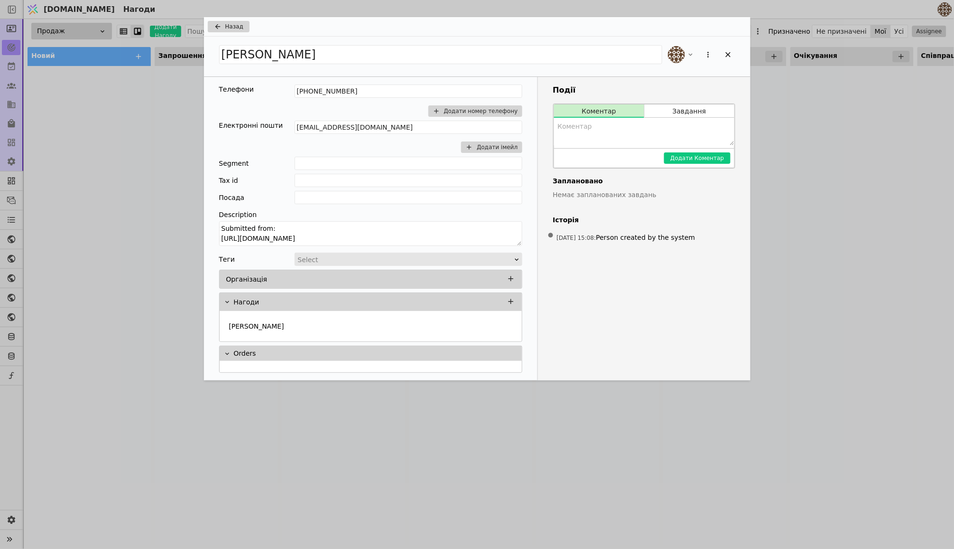
click at [229, 23] on span "Назад" at bounding box center [234, 26] width 18 height 9
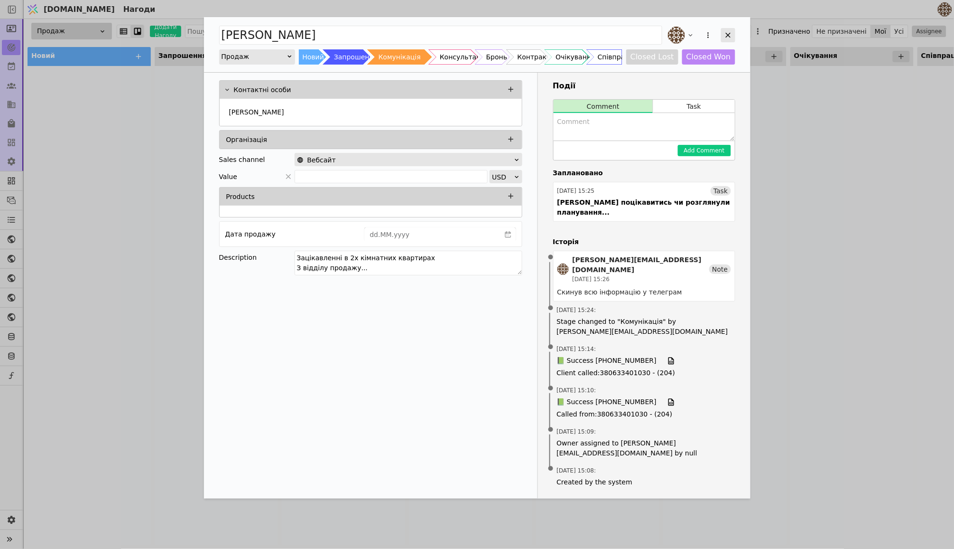
click at [726, 37] on icon "Add Opportunity" at bounding box center [728, 35] width 9 height 9
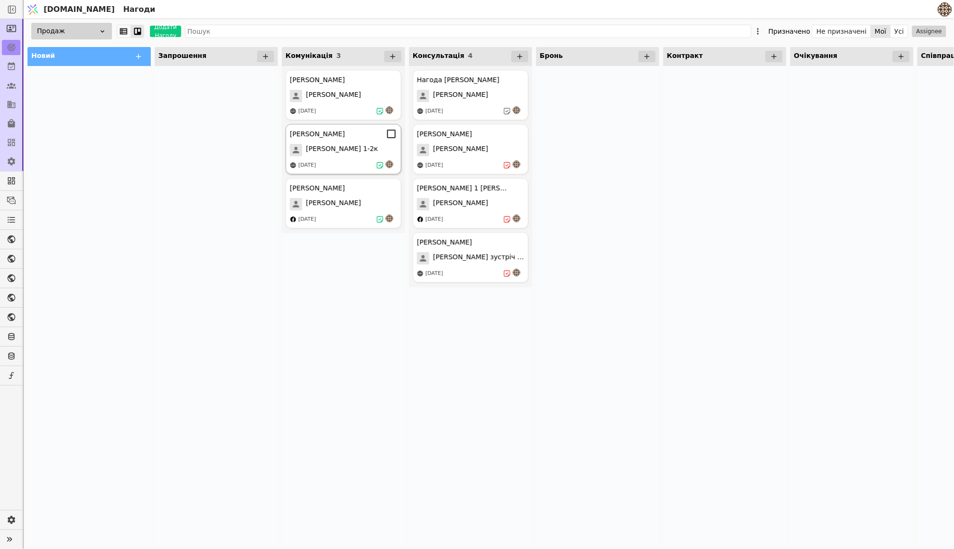
click at [351, 149] on div "[PERSON_NAME] 1-2к" at bounding box center [343, 150] width 107 height 12
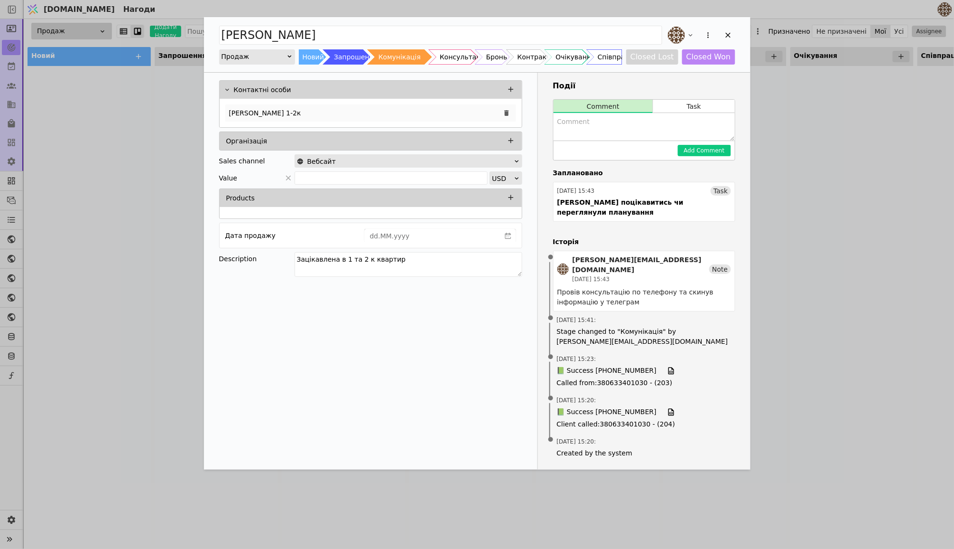
click at [264, 112] on div "[PERSON_NAME] 1-2к" at bounding box center [370, 112] width 291 height 17
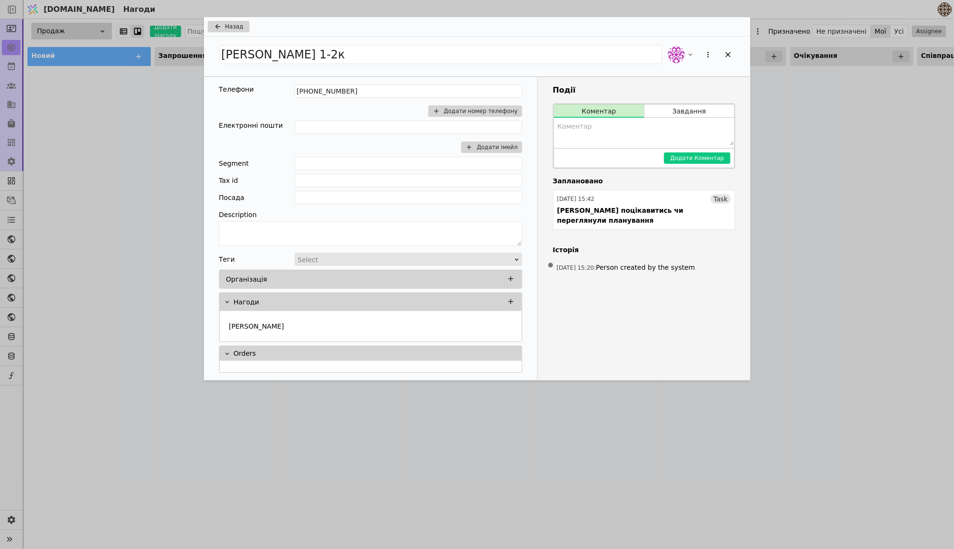
click at [219, 30] on icon "Add Opportunity" at bounding box center [217, 27] width 11 height 8
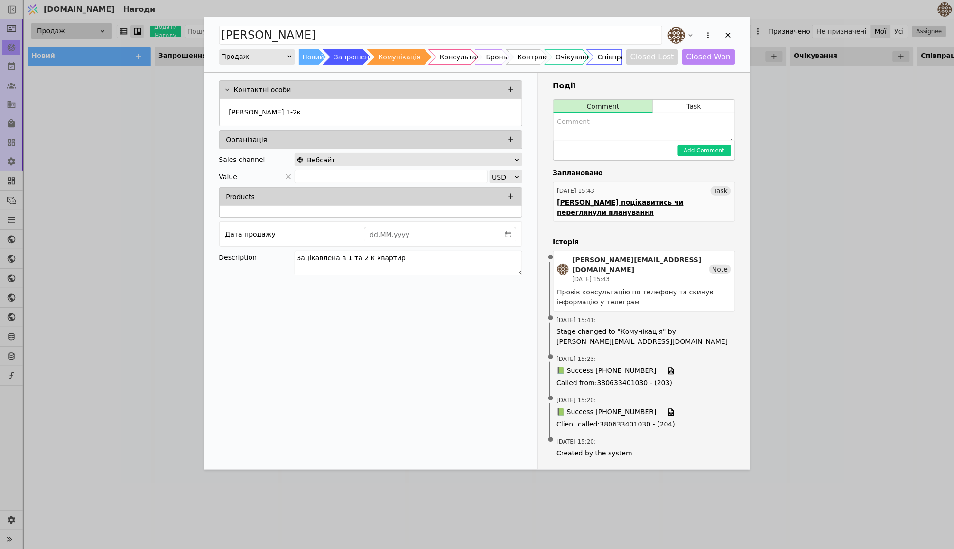
click at [667, 193] on div "04.09.2025 15:43 Task" at bounding box center [645, 190] width 174 height 9
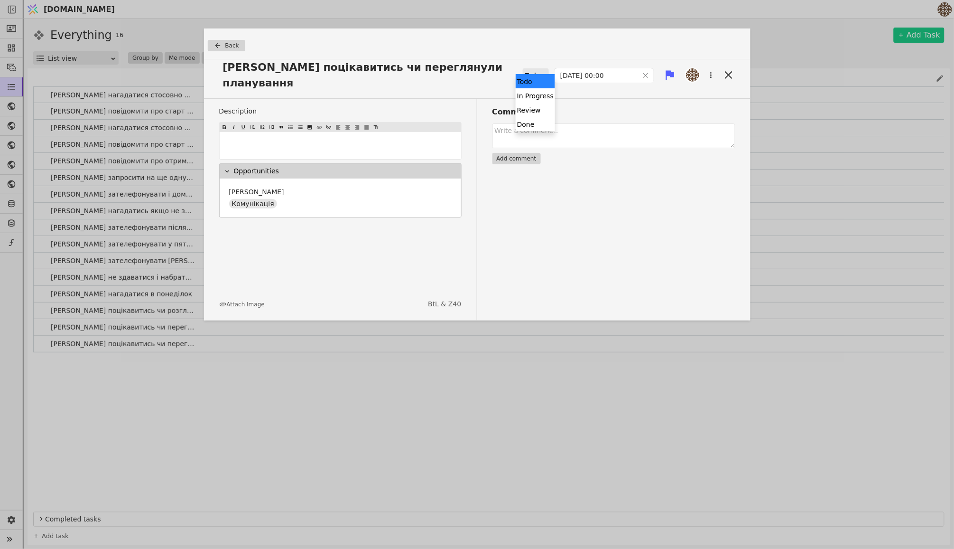
click at [525, 69] on div "Todo" at bounding box center [532, 75] width 15 height 13
click at [717, 106] on h3 "Comments" at bounding box center [614, 111] width 243 height 11
click at [726, 70] on icon at bounding box center [728, 74] width 13 height 13
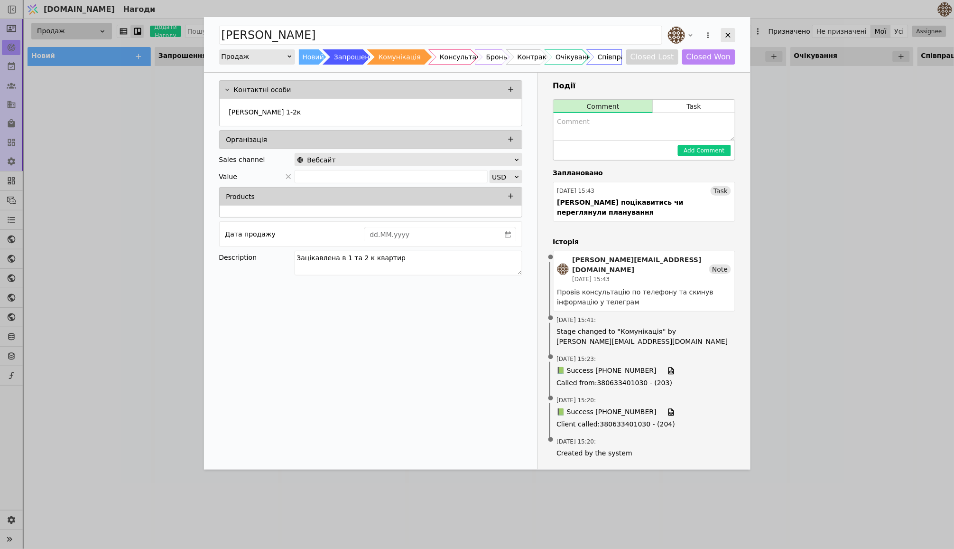
click at [726, 37] on icon "Add Opportunity" at bounding box center [728, 35] width 9 height 9
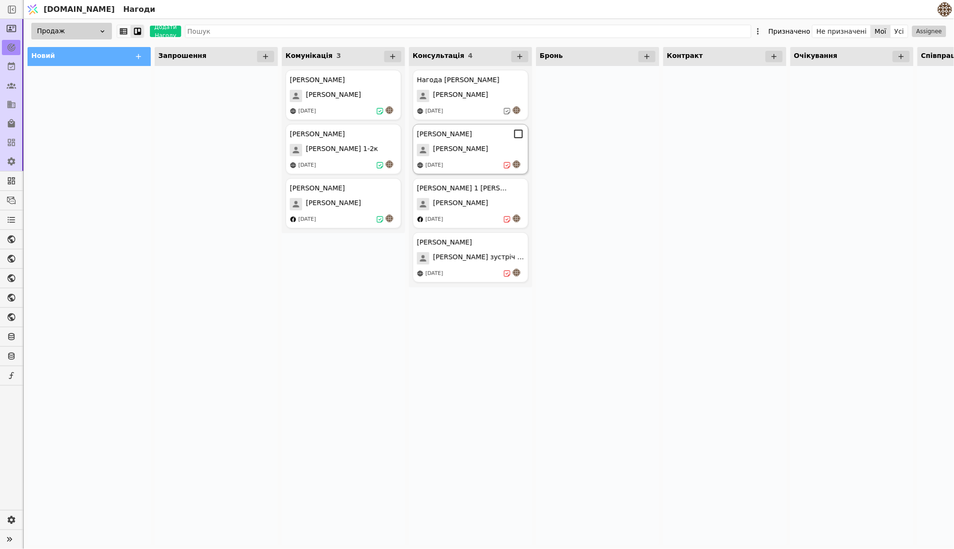
click at [488, 148] on div "[PERSON_NAME]" at bounding box center [470, 150] width 107 height 12
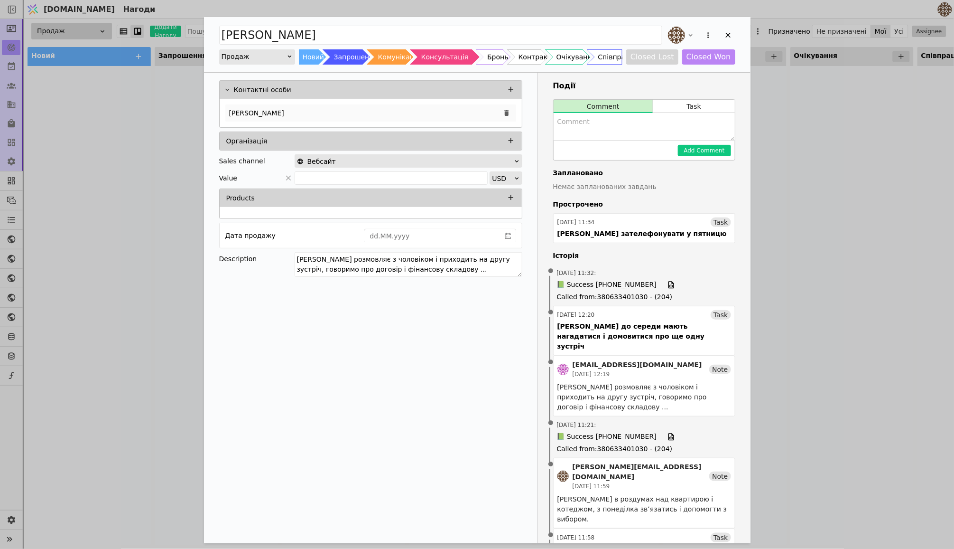
click at [242, 109] on p "[PERSON_NAME]" at bounding box center [256, 113] width 55 height 10
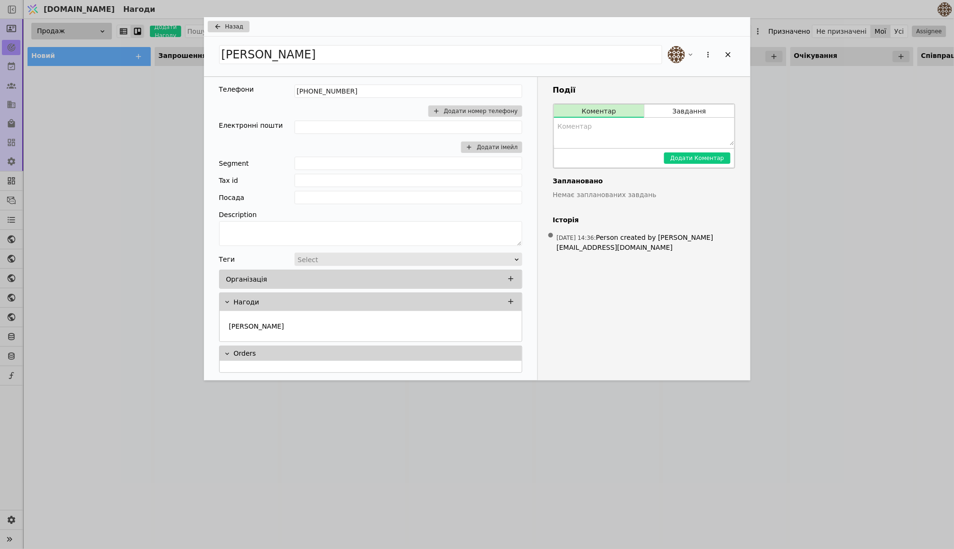
click at [229, 26] on span "Назад" at bounding box center [234, 26] width 18 height 9
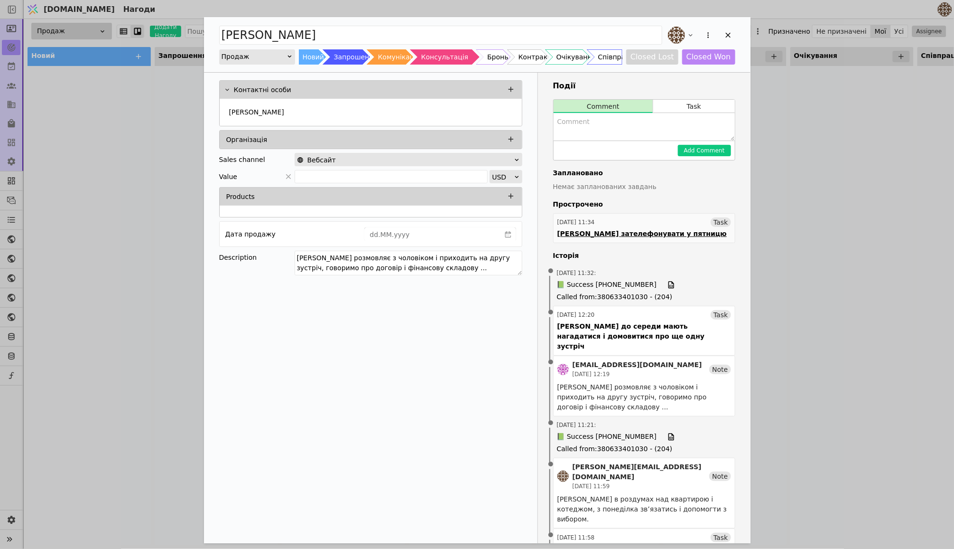
click at [706, 230] on link "03.09.2025 11:34 Task Андрій зателефонувати у пятницю" at bounding box center [644, 228] width 182 height 30
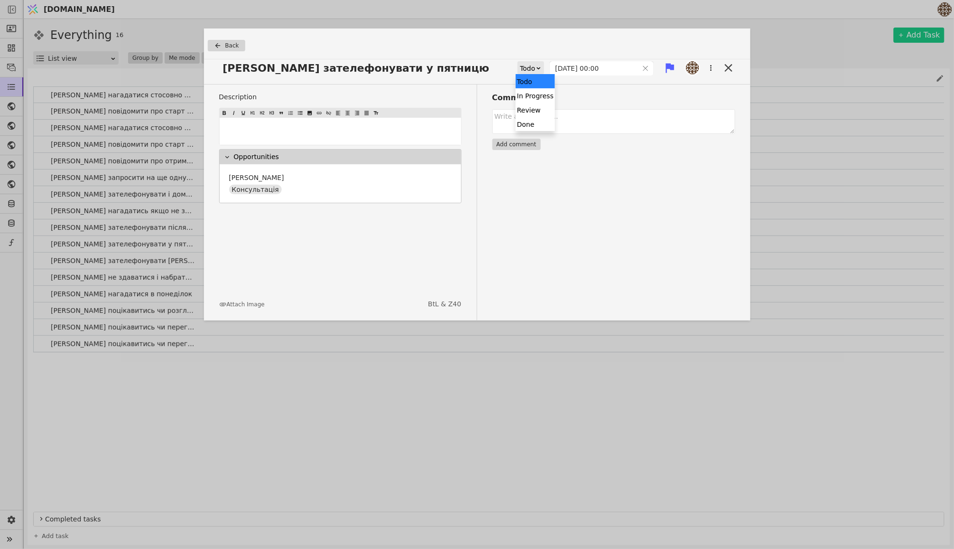
click at [531, 70] on div "Todo" at bounding box center [527, 68] width 15 height 13
click at [526, 121] on div "Done" at bounding box center [535, 124] width 39 height 14
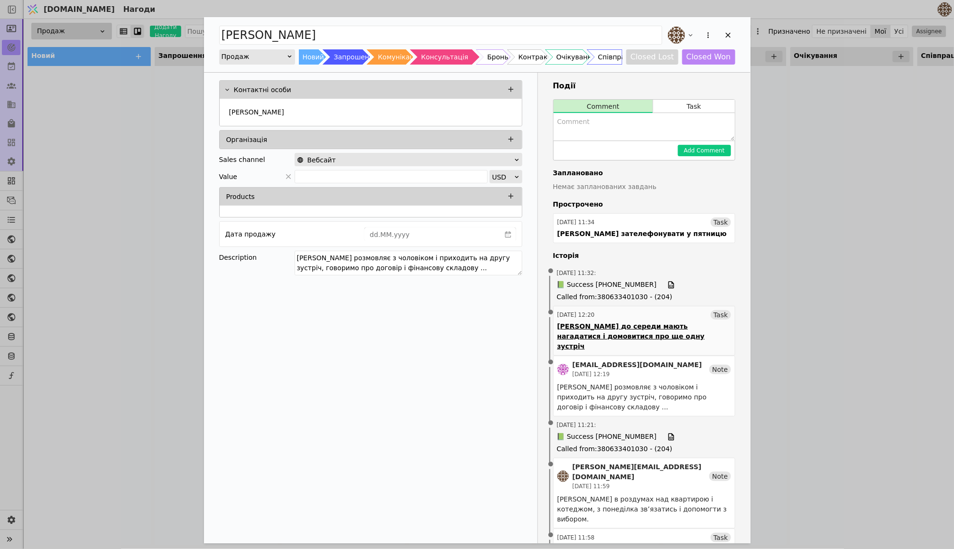
click at [631, 313] on div "01.09.2025 12:20 Task" at bounding box center [645, 314] width 174 height 9
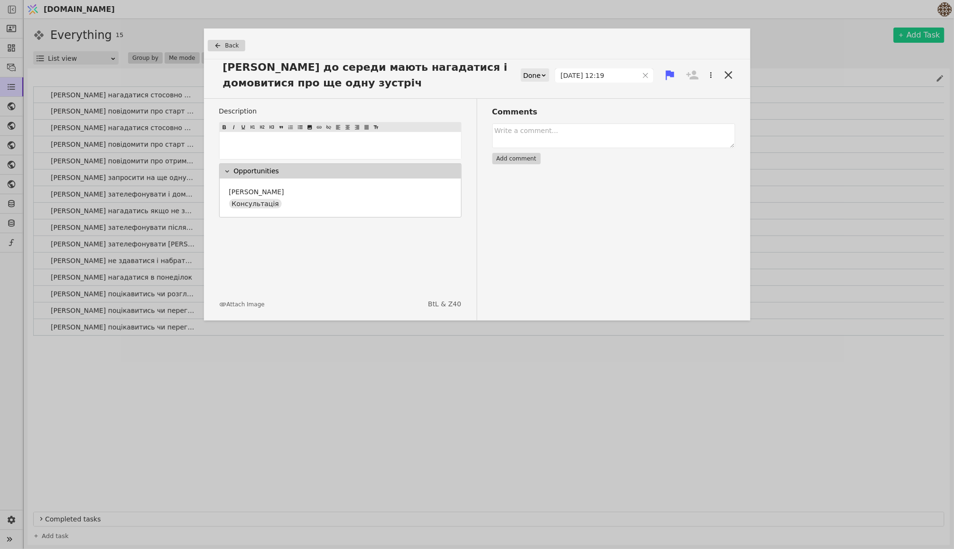
click at [534, 70] on div "Done" at bounding box center [532, 75] width 18 height 13
click at [536, 127] on div "Done" at bounding box center [540, 131] width 39 height 14
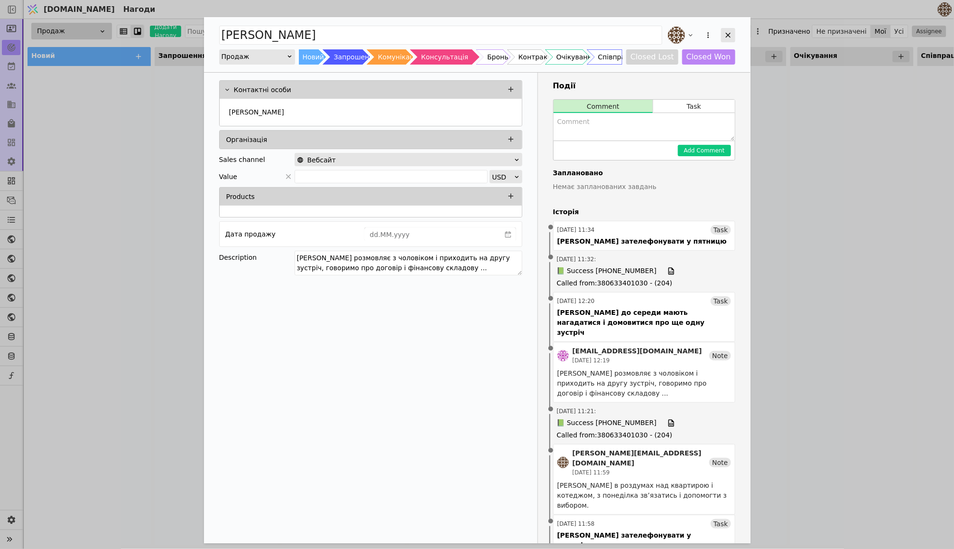
click at [727, 37] on icon "Add Opportunity" at bounding box center [728, 35] width 9 height 9
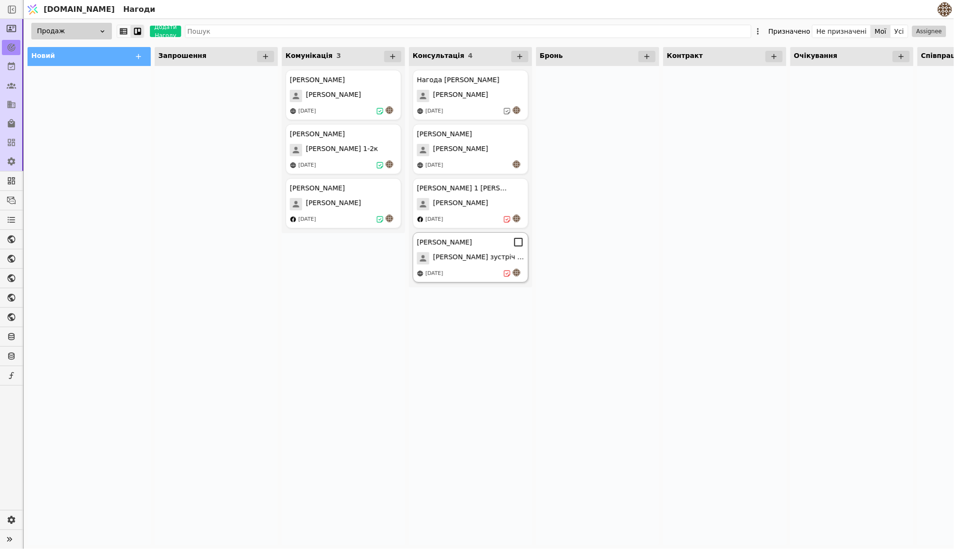
click at [475, 252] on span "[PERSON_NAME] зустріч 13.08" at bounding box center [478, 258] width 91 height 12
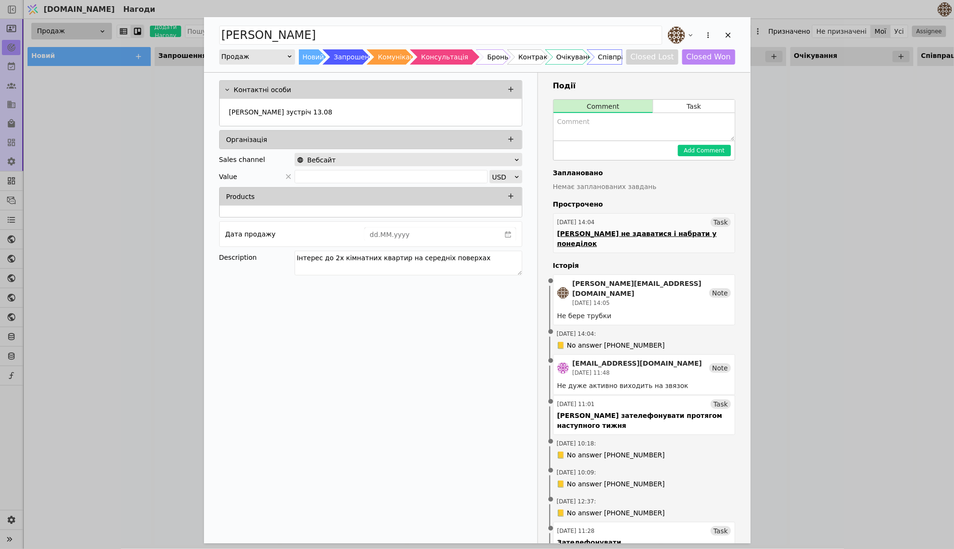
click at [663, 217] on div "04.09.2025 14:04 Task" at bounding box center [645, 221] width 174 height 9
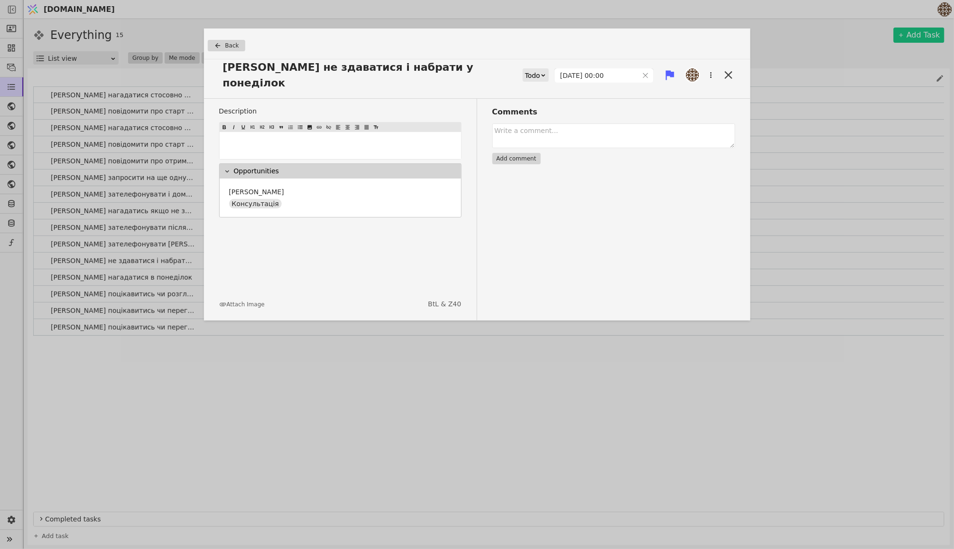
click at [540, 72] on icon at bounding box center [543, 75] width 6 height 6
click at [531, 119] on div "Done" at bounding box center [535, 124] width 39 height 14
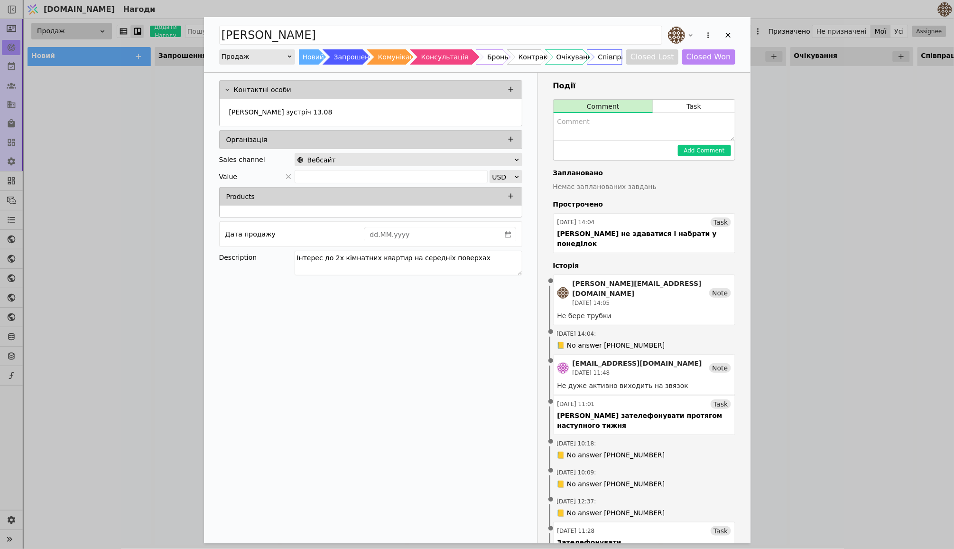
click at [710, 284] on div "andriy.duryba@budynkytaliudy.com 04.09.2025 14:05 Note" at bounding box center [645, 293] width 174 height 28
click at [732, 31] on icon "Add Opportunity" at bounding box center [728, 35] width 9 height 9
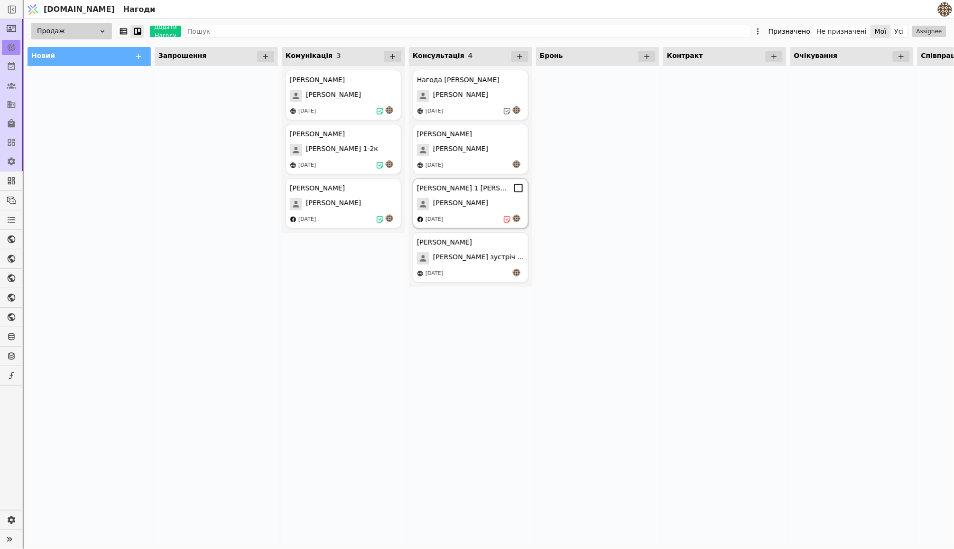
click at [491, 205] on div "[PERSON_NAME]" at bounding box center [470, 204] width 107 height 12
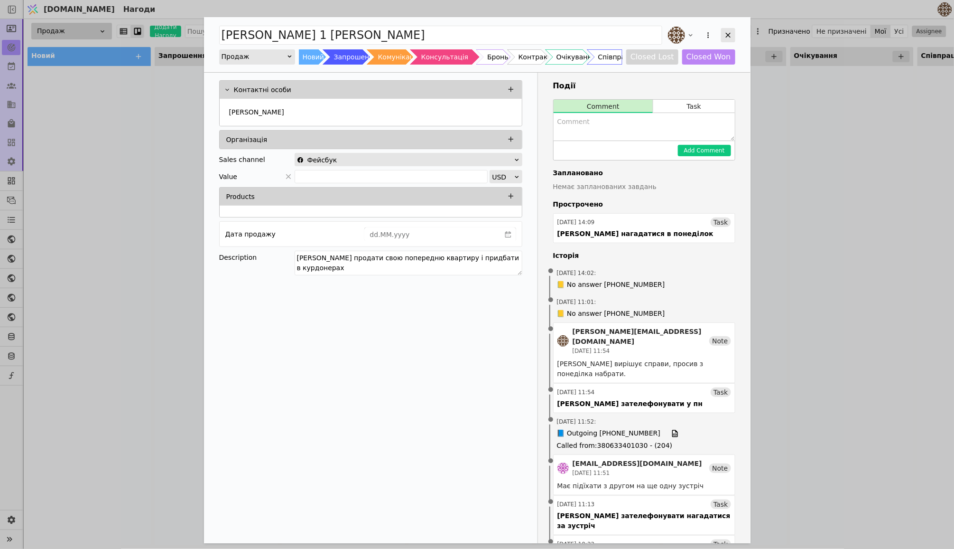
click at [726, 36] on icon "Add Opportunity" at bounding box center [728, 35] width 9 height 9
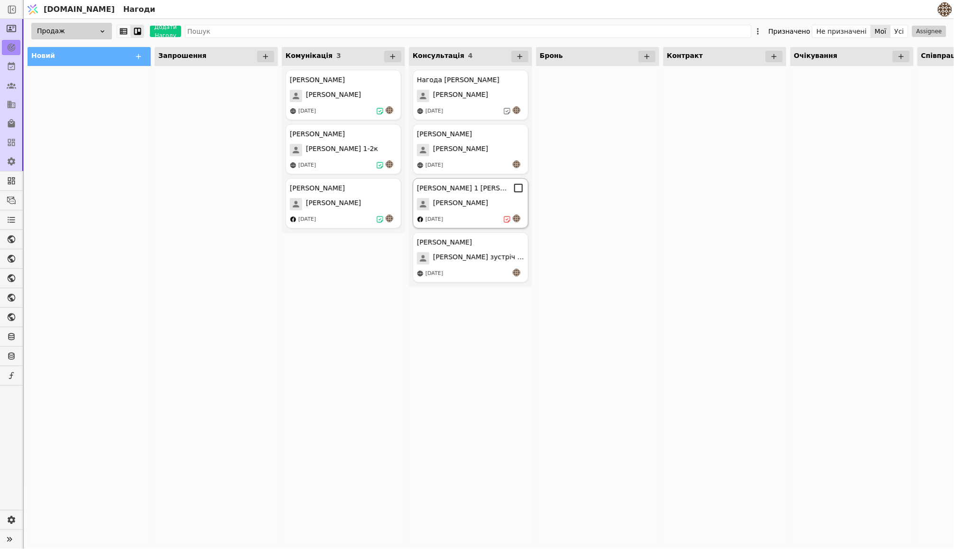
click at [470, 206] on div "[PERSON_NAME]" at bounding box center [470, 204] width 107 height 12
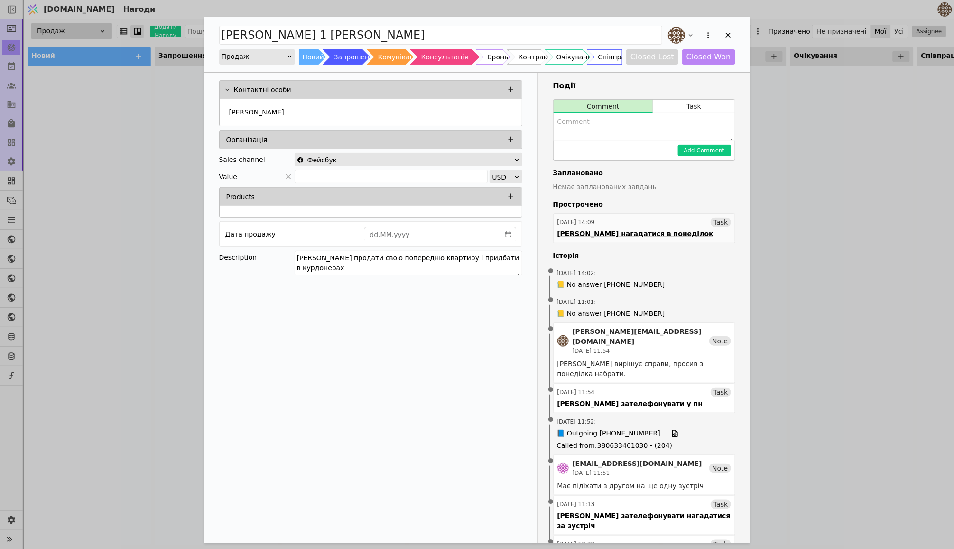
click at [644, 225] on div "04.09.2025 14:09 Task" at bounding box center [645, 221] width 174 height 9
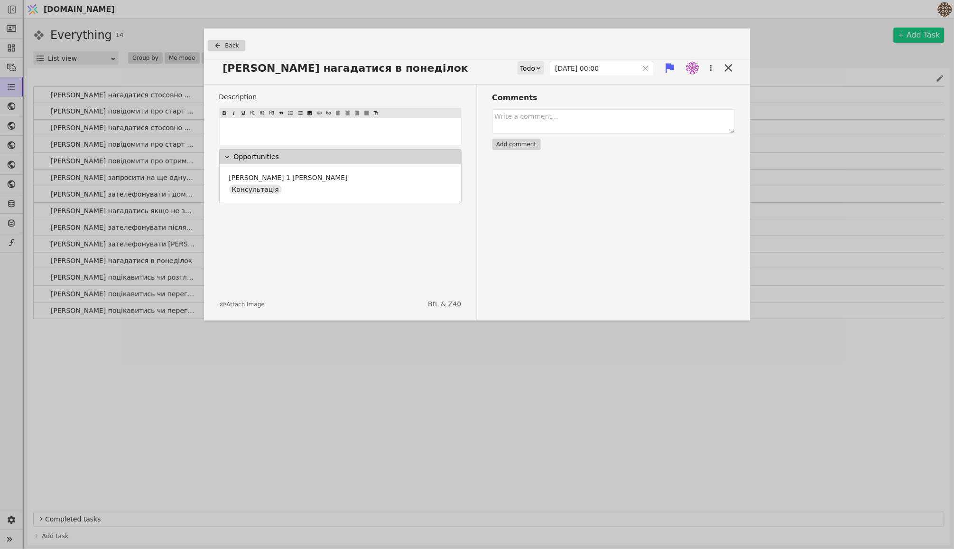
click at [536, 63] on div at bounding box center [539, 68] width 6 height 12
click at [532, 125] on div "Done" at bounding box center [535, 124] width 39 height 14
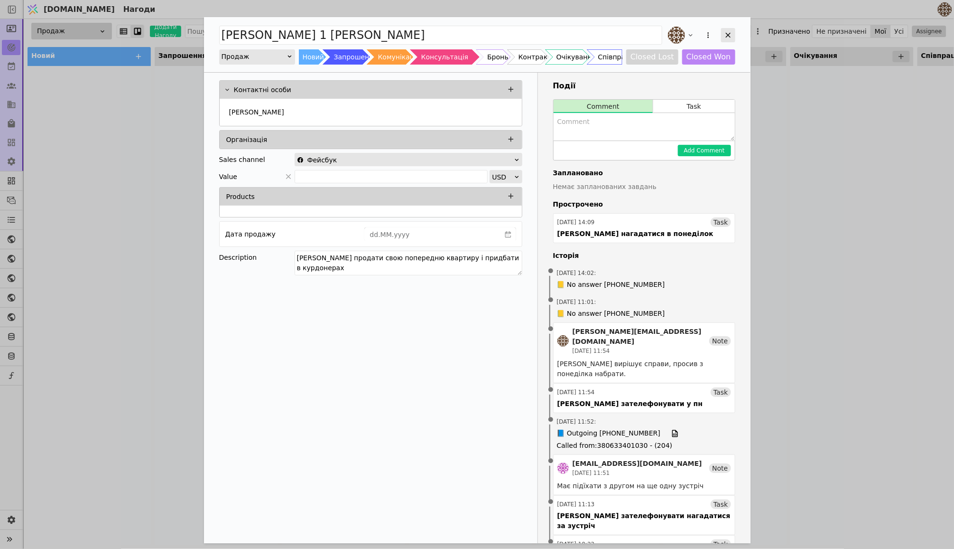
click at [726, 36] on icon "Add Opportunity" at bounding box center [728, 35] width 9 height 9
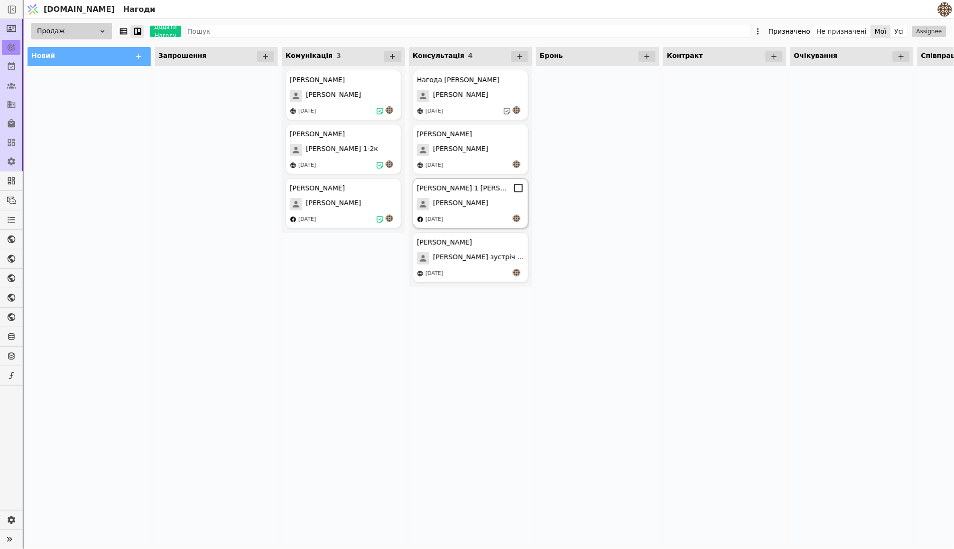
click at [477, 199] on div "[PERSON_NAME]" at bounding box center [470, 204] width 107 height 12
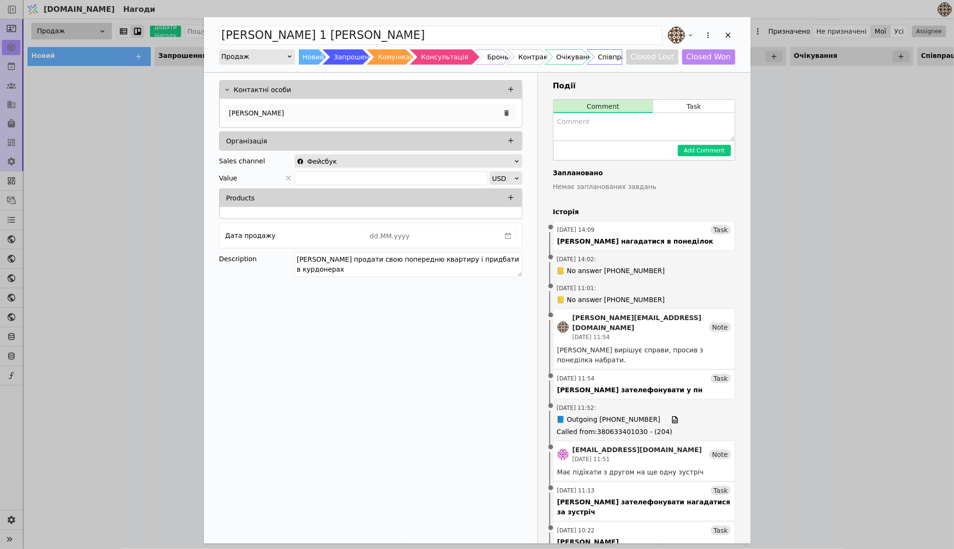
click at [251, 110] on p "[PERSON_NAME]" at bounding box center [256, 113] width 55 height 10
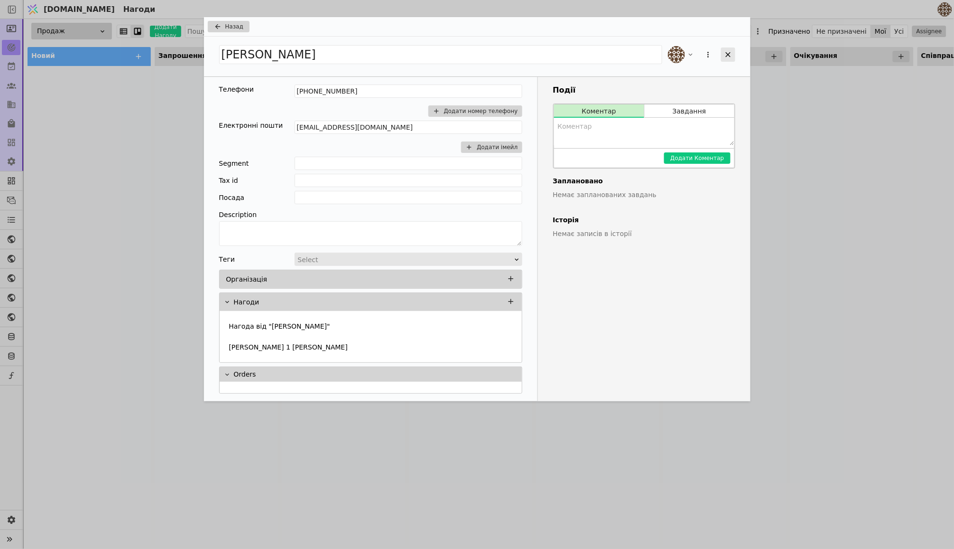
click at [723, 52] on div "Add Opportunity" at bounding box center [728, 54] width 14 height 14
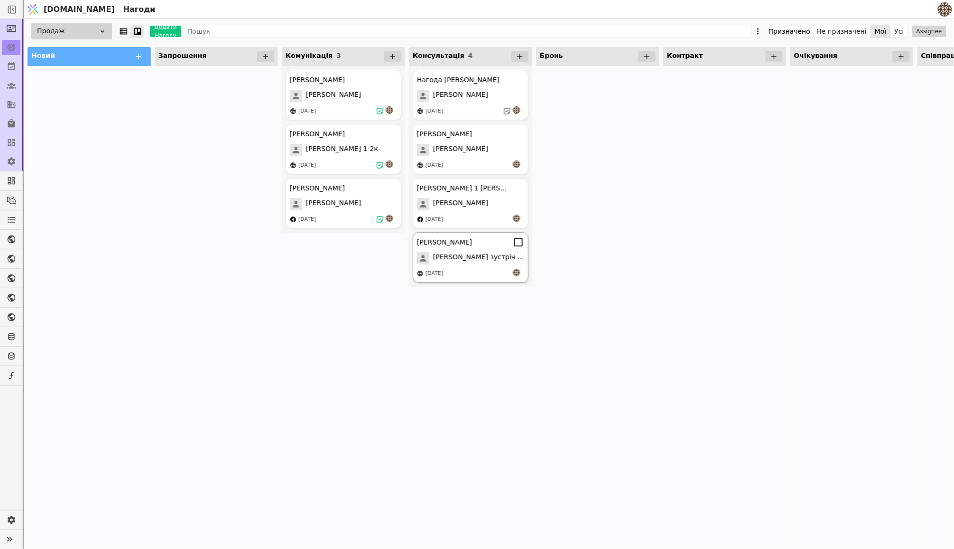
click at [484, 247] on div "Віталіна Курдонери Віталіна зустріч 13.08 13.08.2025" at bounding box center [471, 257] width 116 height 50
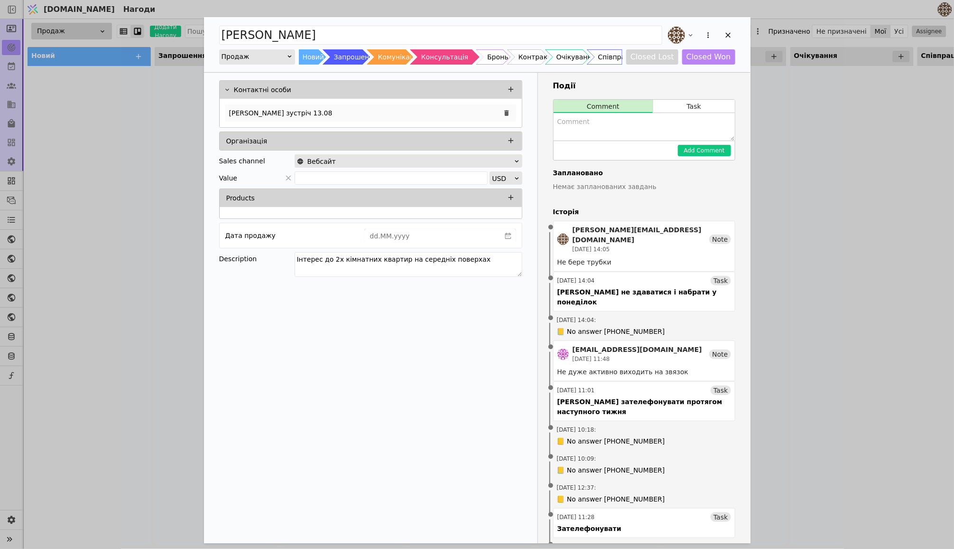
click at [291, 111] on p "[PERSON_NAME] зустріч 13.08" at bounding box center [280, 113] width 103 height 10
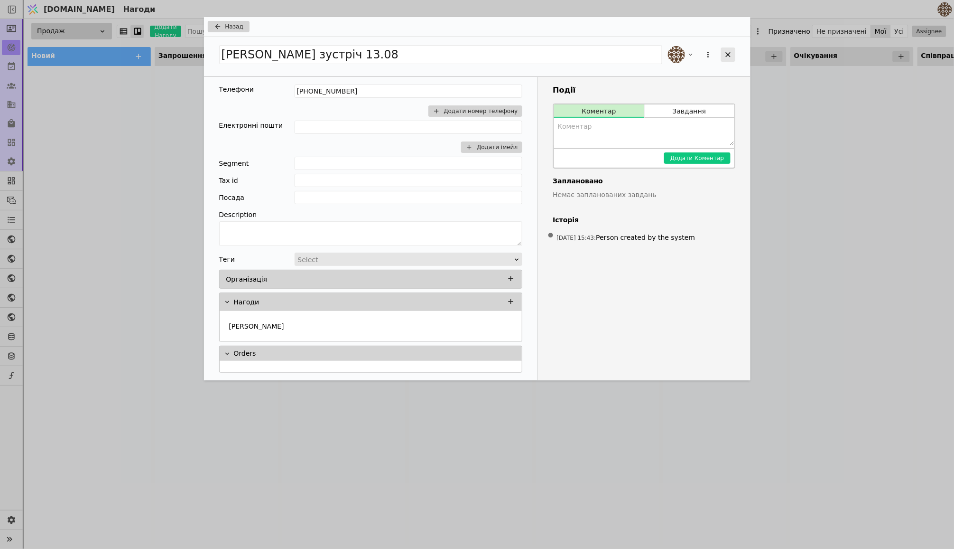
click at [729, 55] on icon "Add Opportunity" at bounding box center [728, 54] width 9 height 9
